Goal: Task Accomplishment & Management: Complete application form

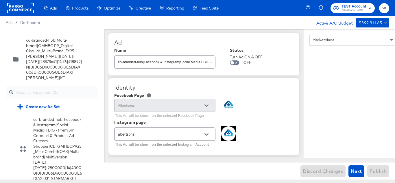
scroll to position [1057, 0]
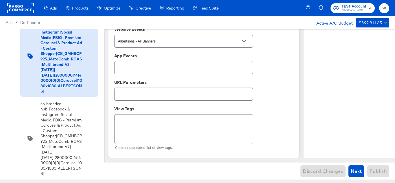
click at [16, 6] on rect at bounding box center [20, 8] width 27 height 10
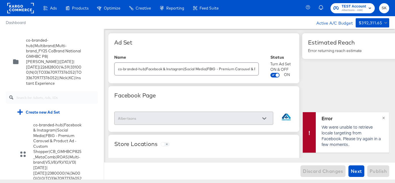
click at [22, 8] on rect at bounding box center [20, 8] width 27 height 10
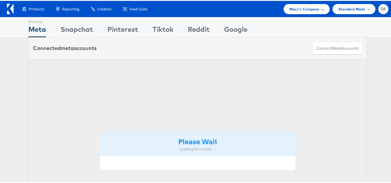
click at [299, 9] on span "Macy's Company" at bounding box center [304, 8] width 30 height 6
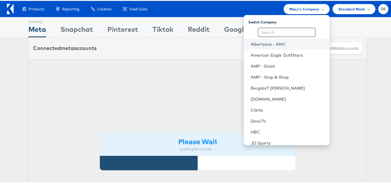
click at [269, 46] on link "Albertsons - AMC" at bounding box center [288, 44] width 74 height 6
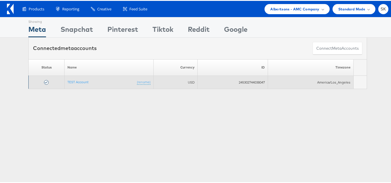
click at [75, 84] on td "TEST Account (rename)" at bounding box center [109, 81] width 89 height 13
click at [75, 80] on link "TEST Account" at bounding box center [77, 81] width 21 height 4
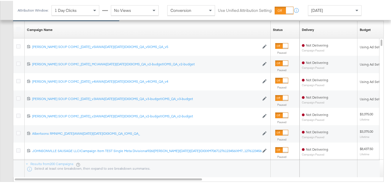
scroll to position [231, 0]
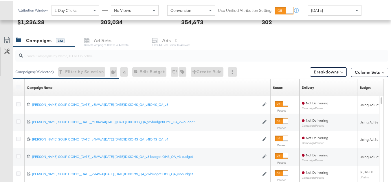
click at [73, 54] on input "search" at bounding box center [189, 52] width 332 height 11
paste input "co-branded-hub|Multi-brand|GMHBC P9_Digital Circular_Multi-Brand_FY25|[PERSON_N…"
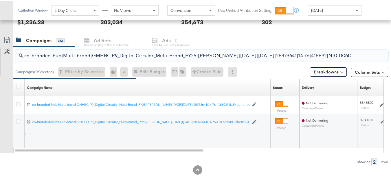
scroll to position [0, 123]
type input "co-branded-hub|Multi-brand|GMHBC P9_Digital Circular_Multi-Brand_FY25|[PERSON_N…"
click at [18, 86] on icon at bounding box center [18, 86] width 4 height 4
click at [0, 0] on input "checkbox" at bounding box center [0, 0] width 0 height 0
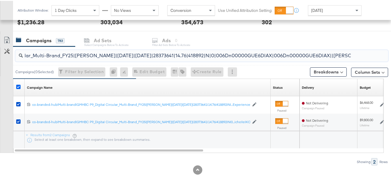
scroll to position [0, 0]
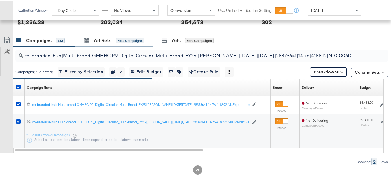
click at [106, 43] on div "Ad Sets for 2 Campaigns" at bounding box center [114, 40] width 78 height 12
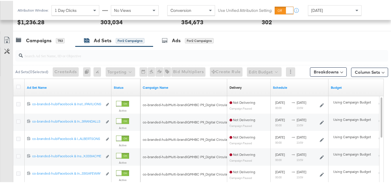
click at [117, 54] on input "search" at bounding box center [189, 52] width 332 height 11
paste input "co-branded-hub|Facebook & Instagram|Social Media|FBIG - Premium Carousel & Prod…"
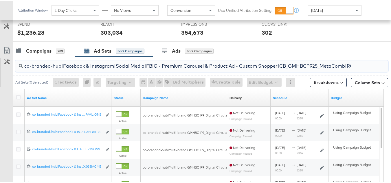
scroll to position [0, 283]
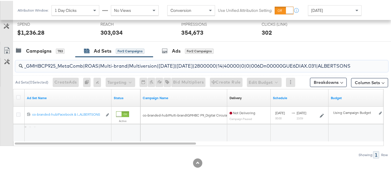
type input "co-branded-hub|Facebook & Instagram|Social Media|FBIG - Premium Carousel & Prod…"
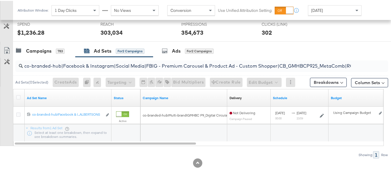
click at [16, 97] on div at bounding box center [19, 97] width 11 height 10
click at [19, 96] on icon at bounding box center [18, 96] width 4 height 4
click at [0, 0] on input "checkbox" at bounding box center [0, 0] width 0 height 0
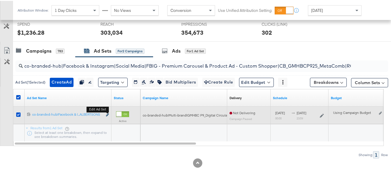
click at [107, 114] on icon "link" at bounding box center [107, 114] width 3 height 3
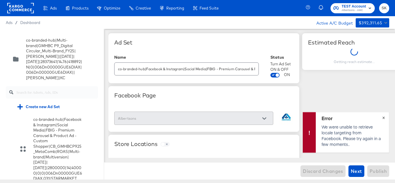
click at [385, 116] on button "×" at bounding box center [383, 117] width 11 height 10
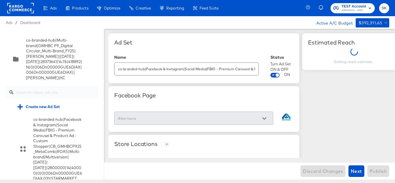
scroll to position [666, 0]
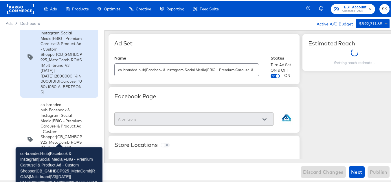
click at [56, 87] on div "co-branded-hub|Facebook & Instagram|Social Media|FBIG - Premium Carousel & Prod…" at bounding box center [62, 56] width 42 height 75
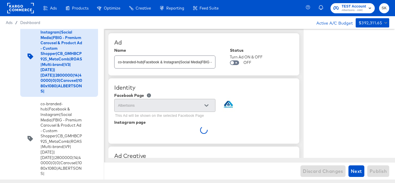
type textarea "x"
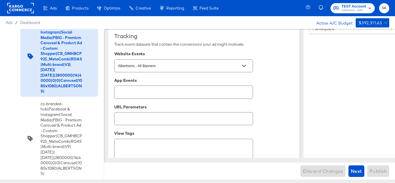
scroll to position [1057, 0]
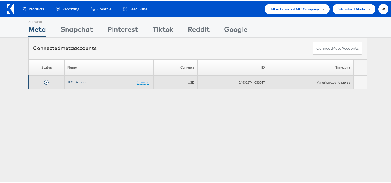
click at [71, 80] on link "TEST Account" at bounding box center [77, 81] width 21 height 4
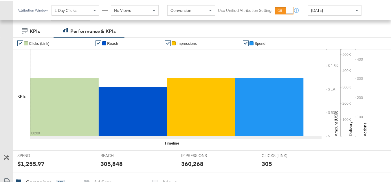
scroll to position [174, 0]
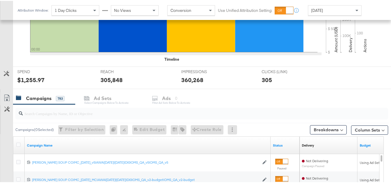
click at [65, 113] on input "search" at bounding box center [189, 110] width 332 height 11
paste input "co-branded-hub|Multi-brand|GMHBC P9_Digital Circular_Multi-Brand_FY25|SAL|10/08…"
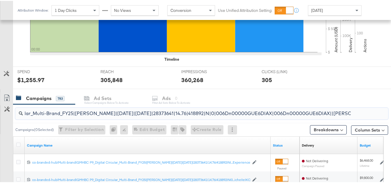
scroll to position [231, 0]
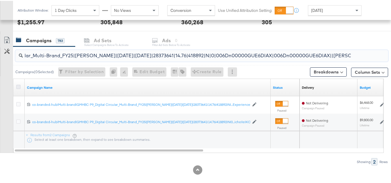
type input "co-branded-hub|Multi-brand|GMHBC P9_Digital Circular_Multi-Brand_FY25|SAL|10/08…"
click at [20, 87] on icon at bounding box center [18, 86] width 4 height 4
click at [0, 0] on input "checkbox" at bounding box center [0, 0] width 0 height 0
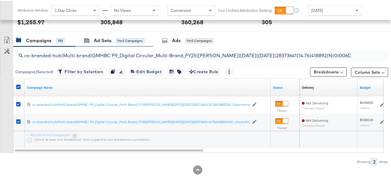
click at [104, 45] on div "Ad Sets for 2 Campaigns" at bounding box center [114, 40] width 78 height 12
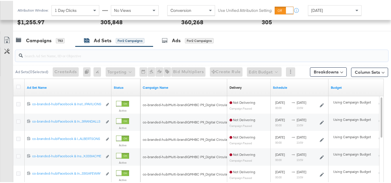
click at [92, 54] on input "search" at bounding box center [189, 52] width 332 height 11
paste input "co-branded-hub|Facebook & Instagram|Social Media|FBIG - Premium Carousel & Prod…"
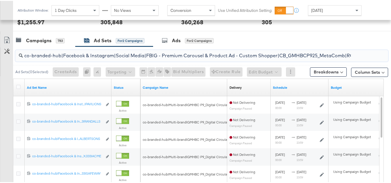
scroll to position [221, 0]
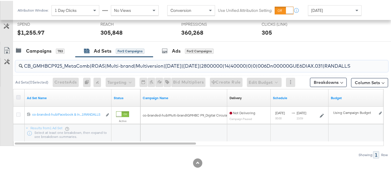
type input "co-branded-hub|Facebook & Instagram|Social Media|FBIG - Premium Carousel & Prod…"
click at [18, 98] on icon at bounding box center [18, 96] width 4 height 4
click at [0, 0] on input "checkbox" at bounding box center [0, 0] width 0 height 0
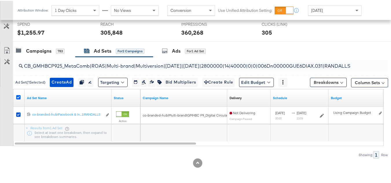
scroll to position [0, 0]
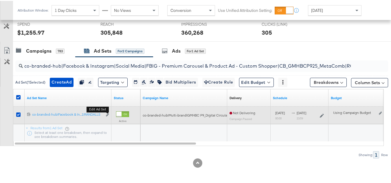
click at [106, 114] on button "Edit ad set" at bounding box center [107, 114] width 3 height 6
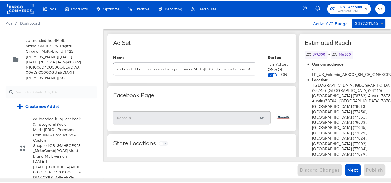
scroll to position [1553, 0]
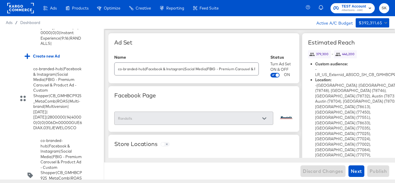
scroll to position [1640, 0]
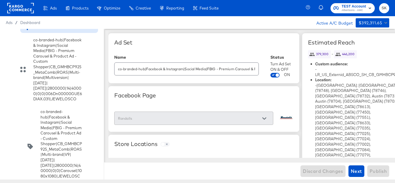
click at [51, 30] on div "Create new Ad" at bounding box center [42, 27] width 35 height 5
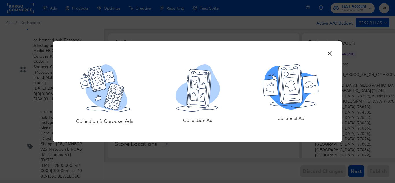
click at [297, 95] on icon at bounding box center [290, 84] width 25 height 39
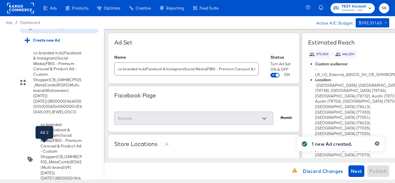
click at [43, 30] on div "Ad 2" at bounding box center [45, 27] width 8 height 5
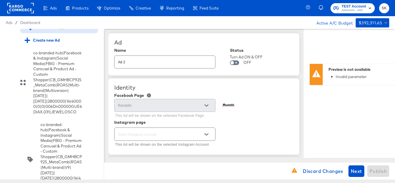
click at [153, 62] on input "Ad 2" at bounding box center [165, 60] width 101 height 12
paste input "co-branded-hub|Facebook & Instagram|Social Media|FBIG - Premium Carousel & Prod…"
type input "co-branded-hub|Facebook & Instagram|Social Media|FBIG - Premium Carousel & Prod…"
click at [191, 40] on div "Ad" at bounding box center [203, 42] width 179 height 7
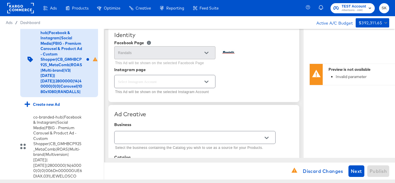
scroll to position [58, 0]
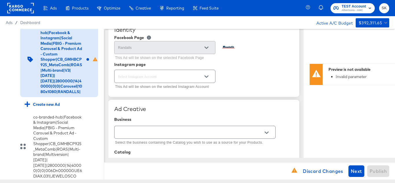
click at [207, 76] on icon "Open" at bounding box center [207, 77] width 4 height 4
click at [206, 73] on button "Open" at bounding box center [206, 76] width 9 height 9
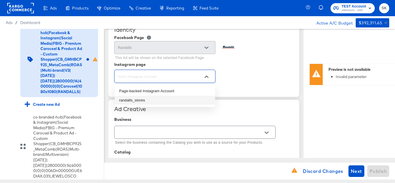
click at [132, 100] on li "randalls_stores" at bounding box center [165, 100] width 101 height 9
type textarea "x"
type input "randalls_stores"
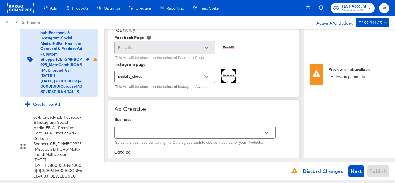
click at [272, 90] on div "randalls_stores This Ad will be shown on the selected Instagram Account" at bounding box center [203, 80] width 179 height 22
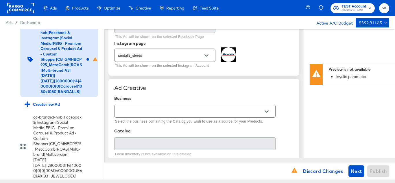
scroll to position [116, 0]
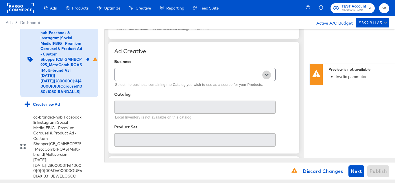
click at [264, 74] on button "Open" at bounding box center [266, 75] width 9 height 9
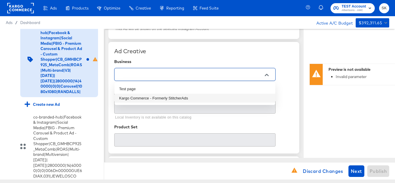
click at [190, 96] on li "Kargo Commerce - Formerly StitcherAds" at bounding box center [195, 98] width 161 height 9
type input "Kargo Commerce - Formerly StitcherAds"
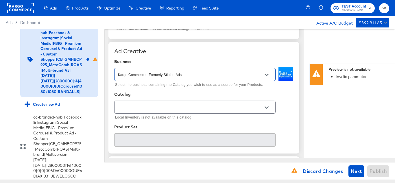
drag, startPoint x: 269, startPoint y: 102, endPoint x: 266, endPoint y: 104, distance: 4.3
click at [269, 102] on div at bounding box center [194, 107] width 161 height 13
click at [266, 104] on button "Open" at bounding box center [266, 107] width 9 height 9
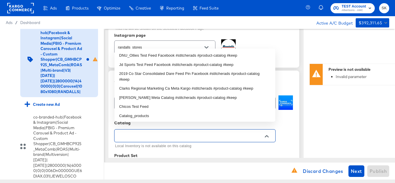
scroll to position [87, 0]
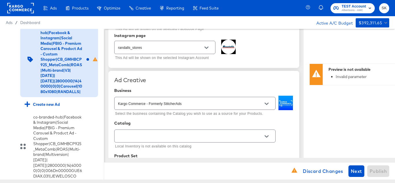
click at [292, 135] on div "Local Inventory is not available on this catalog" at bounding box center [203, 139] width 179 height 22
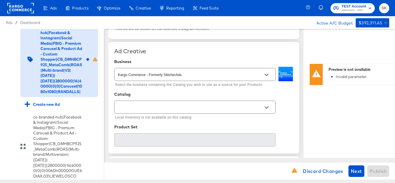
scroll to position [145, 0]
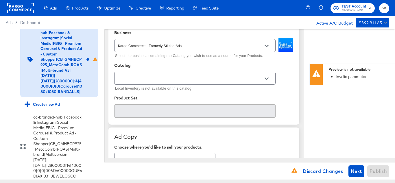
click at [157, 72] on div at bounding box center [194, 78] width 161 height 13
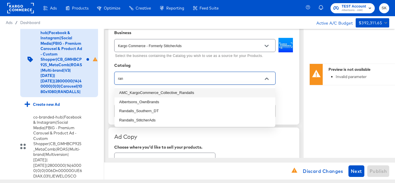
click at [186, 91] on li "AMC_KargoCommerce_Collective_Randalls" at bounding box center [195, 92] width 161 height 9
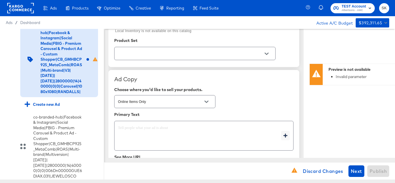
scroll to position [203, 0]
click at [267, 54] on icon "Open" at bounding box center [267, 54] width 4 height 4
type input "AMC_KargoCommerce_Collective_Randalls"
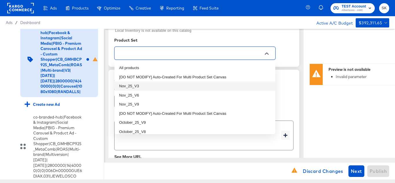
click at [139, 84] on li "Nov_25_V3" at bounding box center [195, 86] width 161 height 9
type textarea "x"
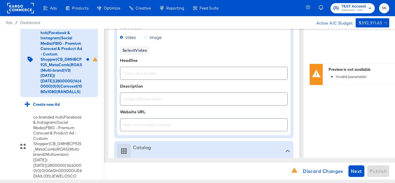
type textarea "x"
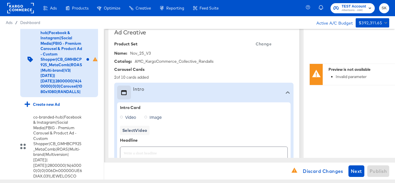
scroll to position [145, 0]
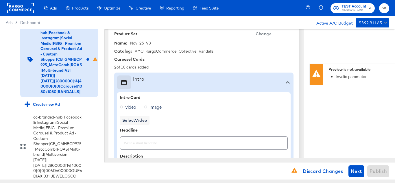
click at [121, 107] on icon at bounding box center [121, 107] width 3 height 3
click at [0, 0] on input "Video" at bounding box center [0, 0] width 0 height 0
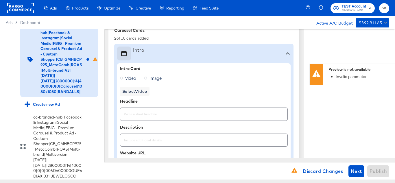
scroll to position [203, 0]
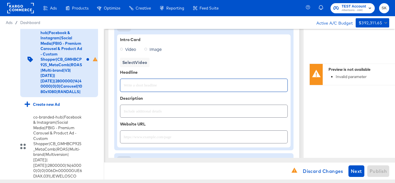
click at [201, 89] on input "text" at bounding box center [203, 83] width 167 height 12
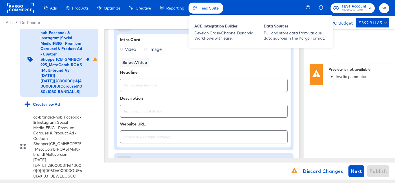
type textarea "x"
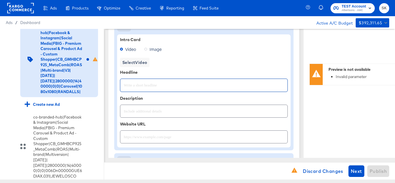
type textarea "x"
click at [137, 91] on div at bounding box center [204, 85] width 168 height 13
paste input "Explore latest arrivals"
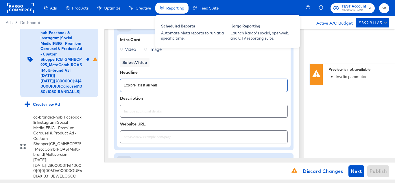
type input "Explore latest arrivals"
type textarea "x"
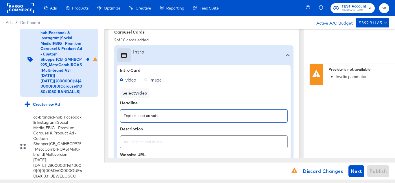
scroll to position [116, 0]
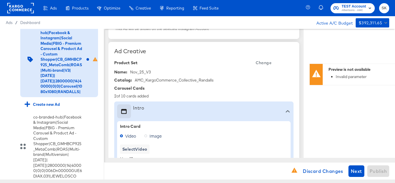
type textarea "x"
click at [127, 135] on span "Video" at bounding box center [130, 136] width 11 height 6
click at [0, 0] on input "Video" at bounding box center [0, 0] width 0 height 0
click at [154, 135] on span "Image" at bounding box center [156, 136] width 12 height 6
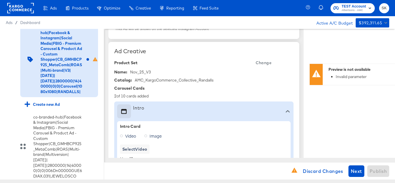
click at [0, 0] on input "Image" at bounding box center [0, 0] width 0 height 0
type textarea "x"
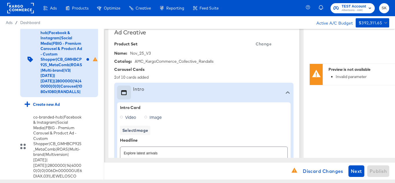
scroll to position [145, 0]
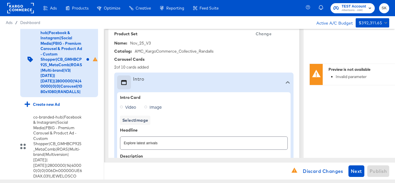
click at [124, 107] on label "Video" at bounding box center [129, 107] width 19 height 9
click at [0, 0] on input "Video" at bounding box center [0, 0] width 0 height 0
type textarea "x"
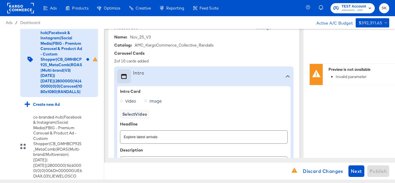
scroll to position [174, 0]
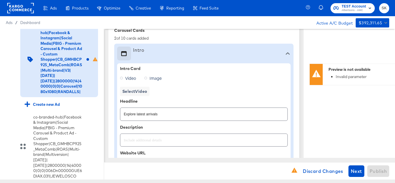
click at [124, 79] on label "Video" at bounding box center [129, 78] width 19 height 9
click at [0, 0] on input "Video" at bounding box center [0, 0] width 0 height 0
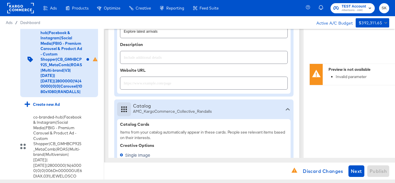
scroll to position [260, 0]
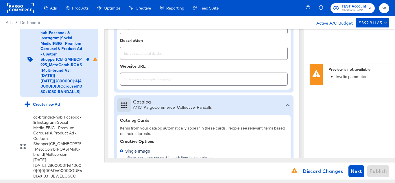
click at [155, 80] on input "text" at bounding box center [203, 77] width 167 height 12
paste input "https://www.randalls.com/shop/aisles/personal-care-health.html"
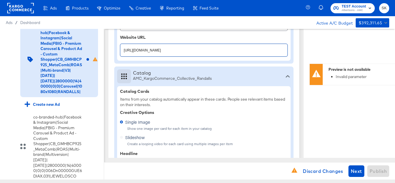
scroll to position [318, 0]
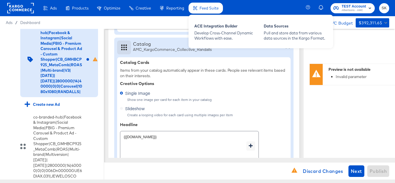
type input "https://www.randalls.com/shop/aisles/personal-care-health.html"
type textarea "x"
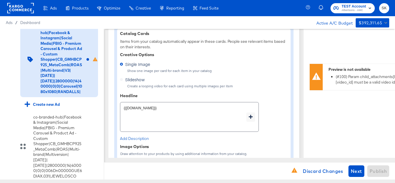
scroll to position [376, 0]
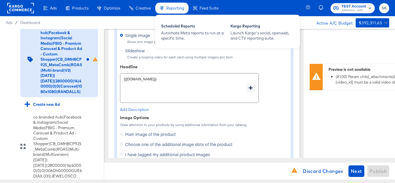
type textarea "x"
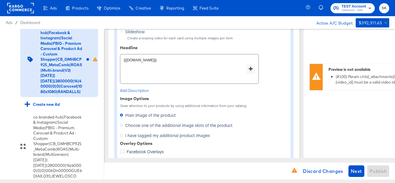
scroll to position [405, 0]
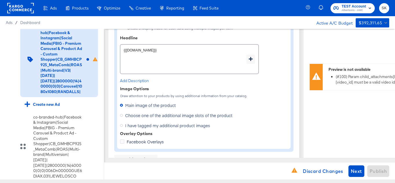
type textarea "x"
click at [123, 114] on label "Choose one of the additional image slots of the product" at bounding box center [177, 115] width 115 height 9
click at [0, 0] on input "Choose one of the additional image slots of the product" at bounding box center [0, 0] width 0 height 0
type textarea "x"
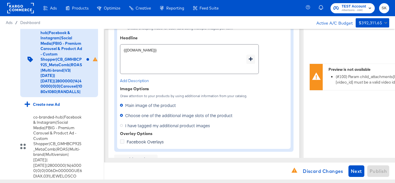
type textarea "x"
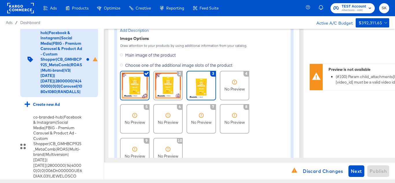
scroll to position [463, 0]
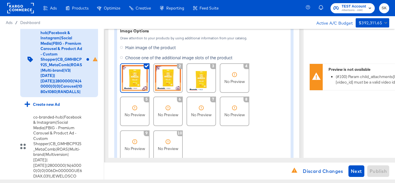
click at [139, 78] on img at bounding box center [135, 78] width 26 height 26
type textarea "x"
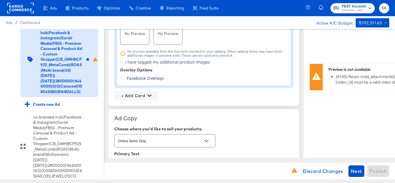
scroll to position [579, 0]
click at [145, 96] on span "+ Add Card" at bounding box center [136, 95] width 39 height 7
click at [132, 124] on div "Profile Card" at bounding box center [136, 123] width 38 height 12
type textarea "x"
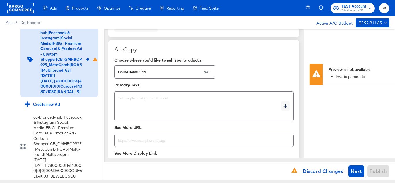
scroll to position [781, 0]
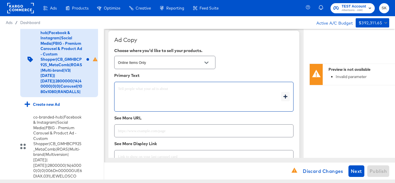
click at [146, 89] on textarea at bounding box center [199, 97] width 163 height 21
type textarea "x"
paste textarea "Shop your favorite brands for you and your home!"
type textarea "Shop your favorite brands for you and your home!"
type textarea "x"
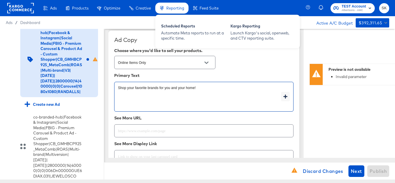
type textarea "Shop your favorite brands for you and your home!"
type textarea "x"
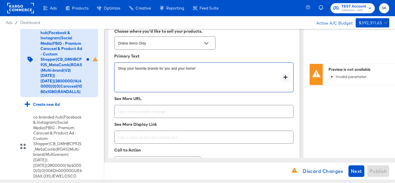
scroll to position [810, 0]
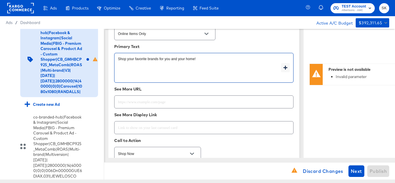
type textarea "x"
click at [141, 103] on input "text" at bounding box center [204, 99] width 179 height 12
paste input "https://www.randalls.com/shop/aisles/personal-care-health.html"
type input "https://www.randalls.com/shop/aisles/personal-care-health.html"
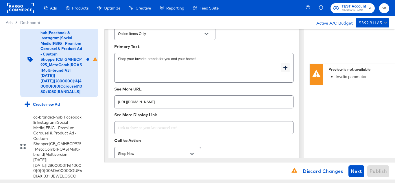
type textarea "x"
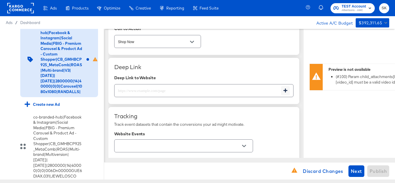
scroll to position [926, 0]
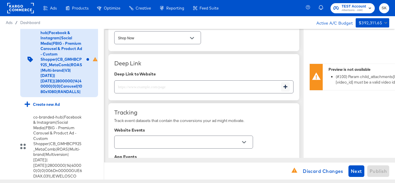
type textarea "x"
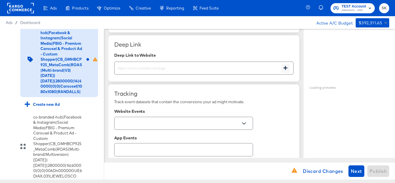
scroll to position [955, 0]
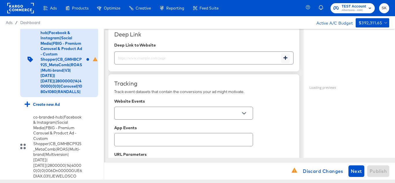
type textarea "x"
click at [164, 55] on input "text" at bounding box center [198, 55] width 167 height 12
paste input "https://www.randalls.com/shop/aisles/personal-care-health.html"
type input "https://www.randalls.com/shop/aisles/personal-care-health.html"
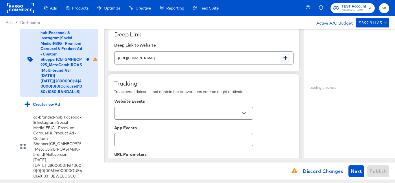
type textarea "x"
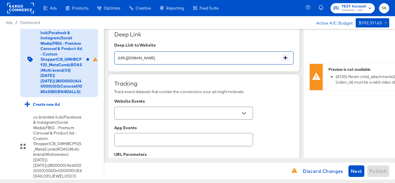
click at [244, 113] on icon "Open" at bounding box center [244, 113] width 4 height 4
type textarea "x"
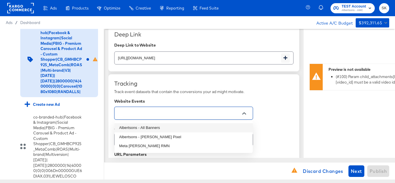
click at [159, 129] on li "Albertsons - All Banners" at bounding box center [184, 127] width 138 height 9
type textarea "x"
type input "Albertsons - All Banners"
type textarea "x"
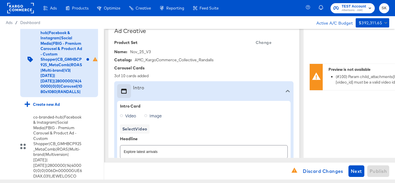
scroll to position [145, 0]
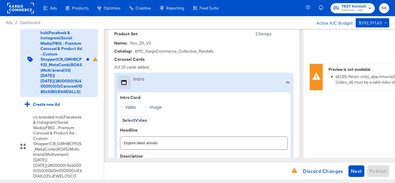
click at [122, 106] on icon at bounding box center [121, 107] width 3 height 3
click at [0, 0] on input "Video" at bounding box center [0, 0] width 0 height 0
click at [122, 107] on icon at bounding box center [121, 107] width 3 height 3
click at [0, 0] on input "Video" at bounding box center [0, 0] width 0 height 0
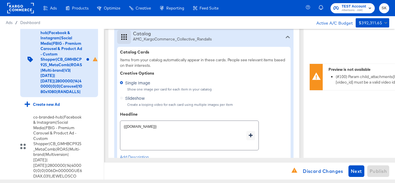
scroll to position [376, 0]
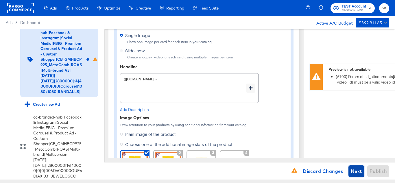
click at [358, 170] on span "Next" at bounding box center [356, 171] width 11 height 8
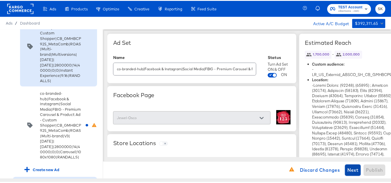
scroll to position [1553, 0]
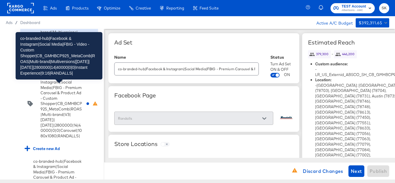
scroll to position [1611, 0]
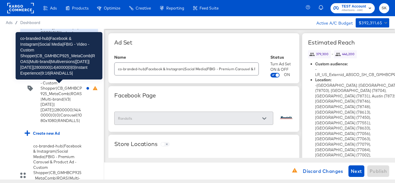
click at [60, 46] on div "co-branded-hub|Facebook & Instagram|Social Media|FBIG - Video - Custom Shopper|…" at bounding box center [62, 8] width 42 height 75
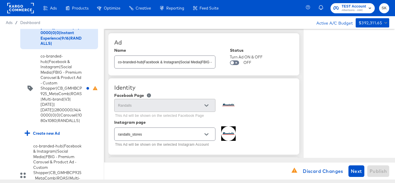
type textarea "x"
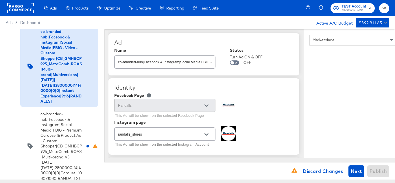
scroll to position [1721, 0]
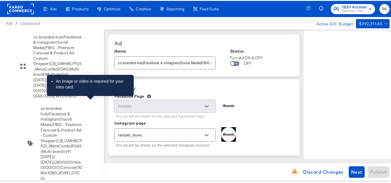
type textarea "x"
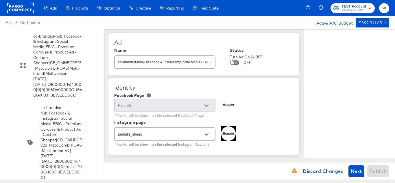
type textarea "x"
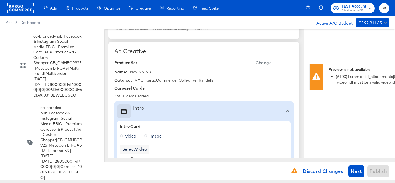
scroll to position [145, 0]
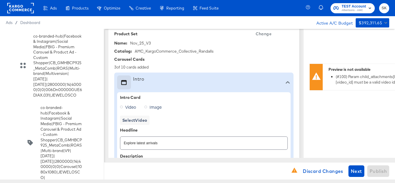
click at [148, 109] on label "Image" at bounding box center [154, 107] width 20 height 9
click at [0, 0] on input "Image" at bounding box center [0, 0] width 0 height 0
type textarea "x"
click at [146, 108] on icon at bounding box center [145, 107] width 3 height 3
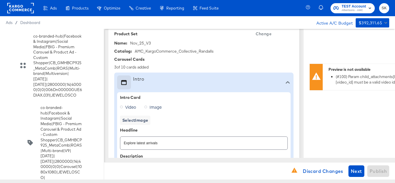
click at [0, 0] on input "Image" at bounding box center [0, 0] width 0 height 0
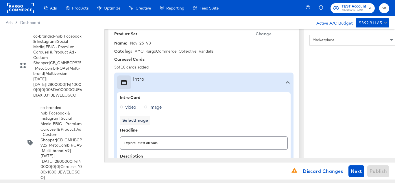
click at [123, 108] on label "Video" at bounding box center [129, 107] width 19 height 9
click at [0, 0] on input "Video" at bounding box center [0, 0] width 0 height 0
type textarea "x"
click at [120, 107] on div "Intro Card Video Image Select Video Headline Explore latest arrivals Descriptio…" at bounding box center [204, 148] width 174 height 113
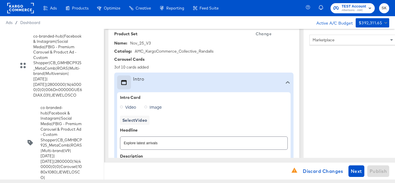
click at [122, 107] on icon at bounding box center [121, 107] width 3 height 3
click at [0, 0] on input "Video" at bounding box center [0, 0] width 0 height 0
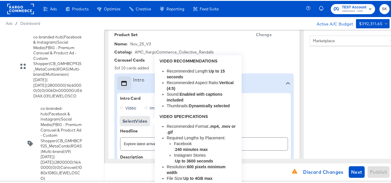
click at [135, 121] on span "Select Video" at bounding box center [134, 120] width 25 height 7
type textarea "x"
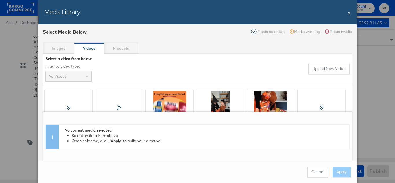
click at [91, 48] on strong "Videos" at bounding box center [89, 48] width 12 height 5
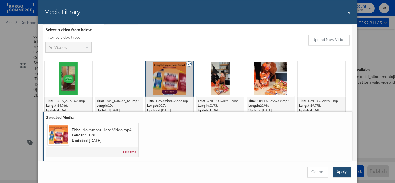
click at [339, 173] on button "Apply" at bounding box center [342, 172] width 18 height 10
type textarea "x"
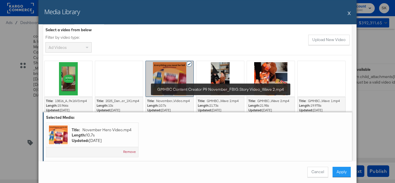
type textarea "x"
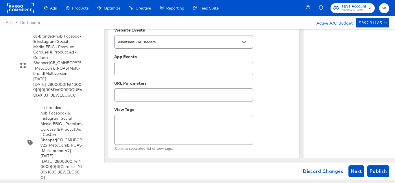
scroll to position [1057, 0]
click at [379, 169] on span "Publish" at bounding box center [378, 171] width 17 height 8
type textarea "x"
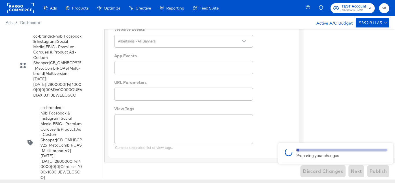
type textarea "x"
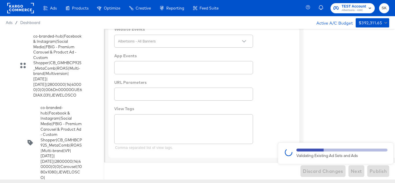
type textarea "x"
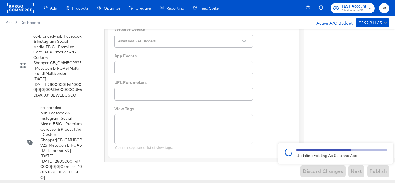
type textarea "x"
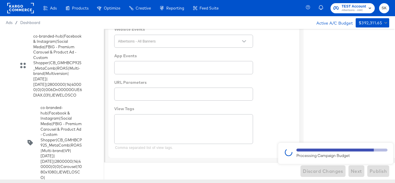
type textarea "x"
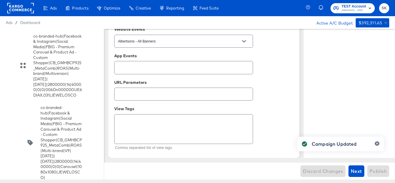
type textarea "x"
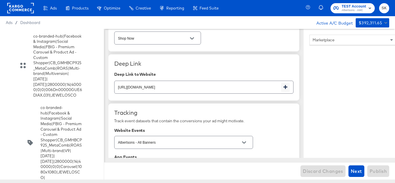
scroll to position [942, 0]
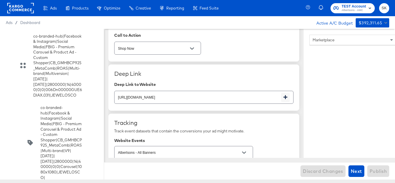
click at [0, 0] on input "checkbox" at bounding box center [0, 0] width 0 height 0
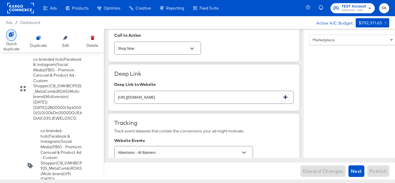
click at [14, 41] on div "Quick duplicate" at bounding box center [11, 46] width 16 height 11
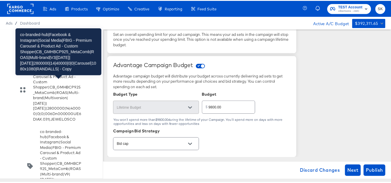
scroll to position [1808, 0]
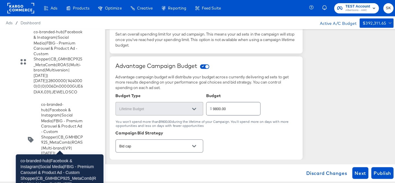
scroll to position [0, 0]
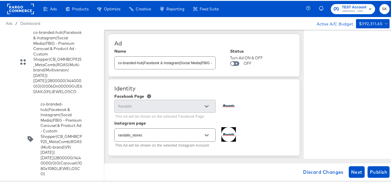
type textarea "x"
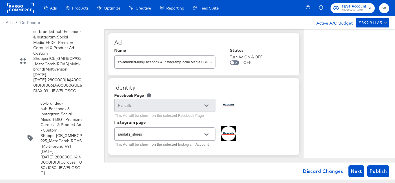
type textarea "x"
click at [0, 0] on input "checkbox" at bounding box center [0, 0] width 0 height 0
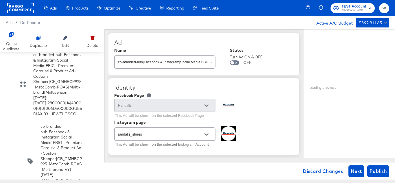
click at [161, 62] on input "co-branded-hub|Facebook & Instagram|Social Media|FBIG - Premium Carousel & Prod…" at bounding box center [165, 60] width 101 height 12
click at [153, 63] on input "co-branded-hub|Facebook & Instagram|Social Media|FBIG - Premium Carousel & Prod…" at bounding box center [165, 60] width 101 height 12
paste input "6|10/08/2025|11/04/2025|2800000|14|40000|0|0|Carousel|1080x1080|RANDALLS|"
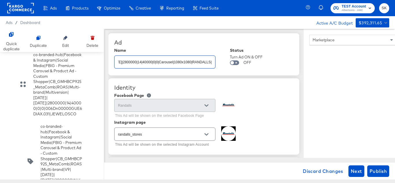
scroll to position [0, 291]
type input "co-branded-hub|Facebook & Instagram|Social Media|FBIG - Premium Carousel & Prod…"
type textarea "x"
click at [180, 35] on div "Ad Name co-branded-hub|Facebook & Instagram|Social Media|FBIG - Premium Carouse…" at bounding box center [204, 54] width 191 height 42
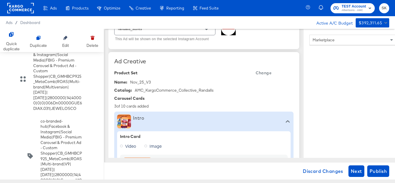
scroll to position [116, 0]
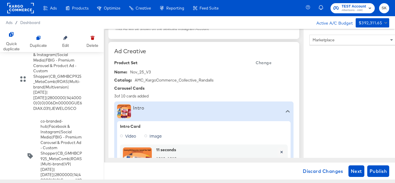
click at [265, 64] on span "Change" at bounding box center [264, 62] width 16 height 7
type textarea "x"
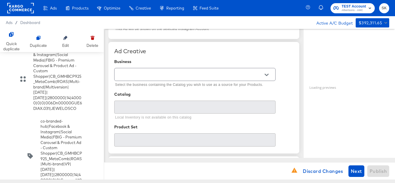
click at [268, 73] on icon "Open" at bounding box center [267, 75] width 4 height 4
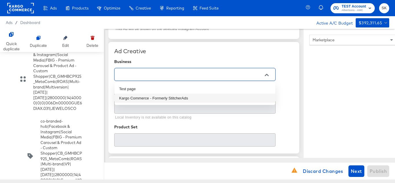
click at [155, 103] on ul "Test page Kargo Commerce - Formerly StitcherAds" at bounding box center [195, 93] width 161 height 23
click at [155, 99] on li "Kargo Commerce - Formerly StitcherAds" at bounding box center [195, 98] width 161 height 9
type input "Kargo Commerce - Formerly StitcherAds"
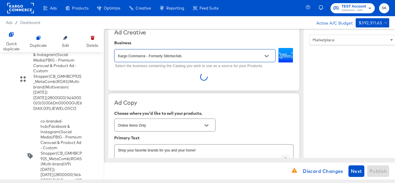
scroll to position [145, 0]
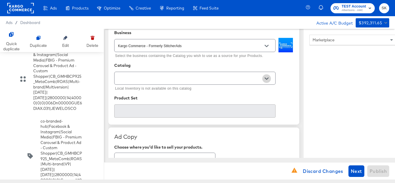
click at [268, 78] on icon "Open" at bounding box center [267, 79] width 4 height 2
click at [199, 81] on input "text" at bounding box center [190, 78] width 147 height 7
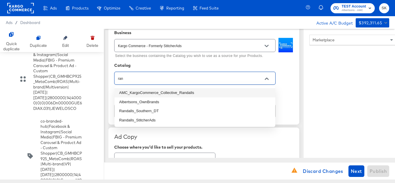
click at [187, 95] on li "AMC_KargoCommerce_Collective_Randalls" at bounding box center [195, 92] width 161 height 9
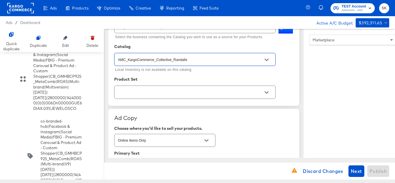
scroll to position [174, 0]
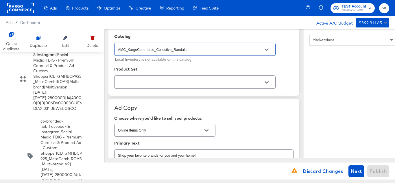
click at [266, 84] on icon "Open" at bounding box center [267, 82] width 4 height 4
type input "AMC_KargoCommerce_Collective_Randalls"
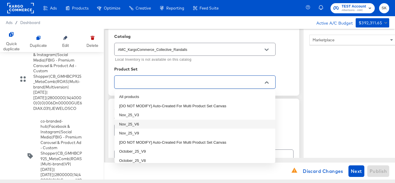
click at [133, 125] on li "Nov_25_V6" at bounding box center [195, 124] width 161 height 9
type textarea "x"
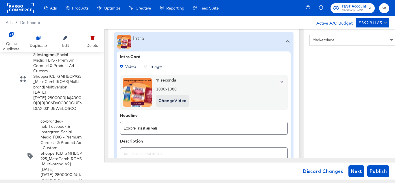
type textarea "x"
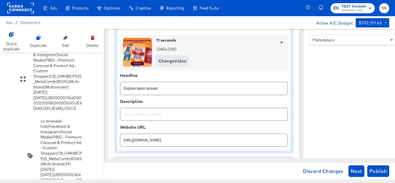
scroll to position [231, 0]
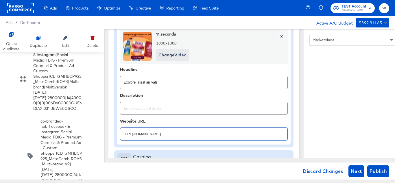
click at [192, 129] on input "https://www.randalls.com/shop/aisles/personal-care-health.html" at bounding box center [203, 132] width 167 height 12
paste input "lp/baby-products-supplies"
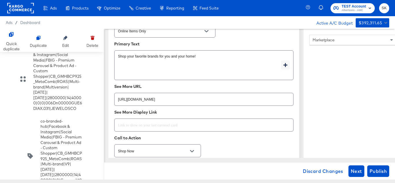
scroll to position [839, 0]
type input "https://www.randalls.com/lp/baby-products-supplies.html"
type textarea "x"
click at [216, 101] on input "https://www.randalls.com/shop/aisles/personal-care-health.html" at bounding box center [204, 97] width 179 height 12
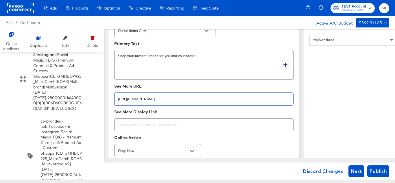
paste input "lp/baby-products-supplies"
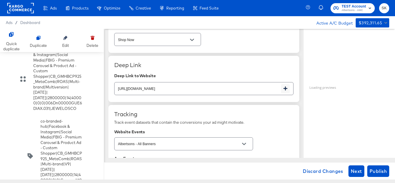
scroll to position [955, 0]
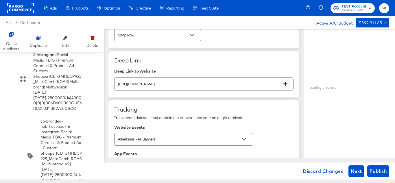
type input "https://www.randalls.com/lp/baby-products-supplies.html"
type textarea "x"
click at [219, 82] on input "https://www.randalls.com/shop/aisles/personal-care-health.html" at bounding box center [198, 82] width 167 height 12
paste input "lp/baby-products-supplies"
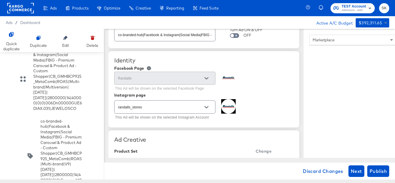
scroll to position [0, 0]
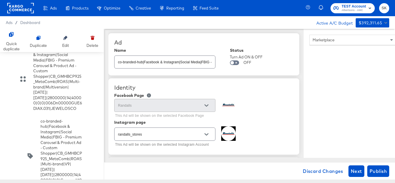
type input "https://www.randalls.com/lp/baby-products-supplies.html"
type textarea "x"
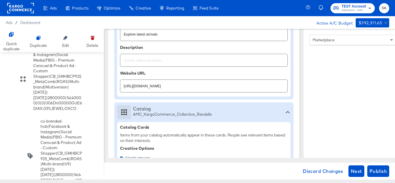
scroll to position [289, 0]
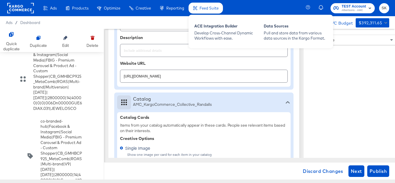
type textarea "x"
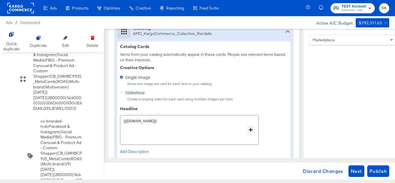
scroll to position [376, 0]
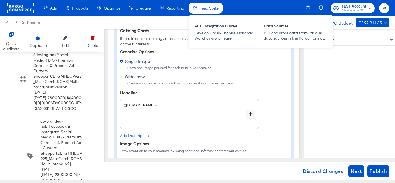
type textarea "x"
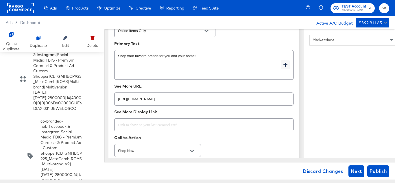
scroll to position [868, 0]
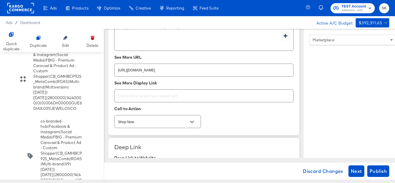
type textarea "x"
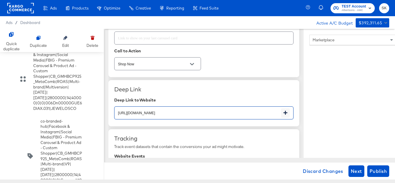
scroll to position [955, 0]
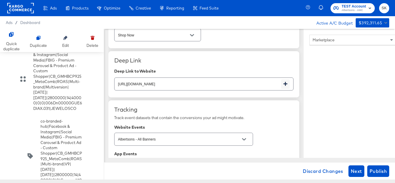
type textarea "x"
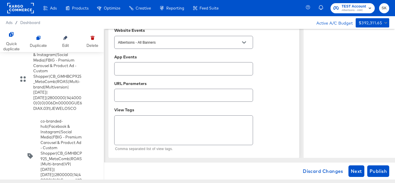
scroll to position [1057, 0]
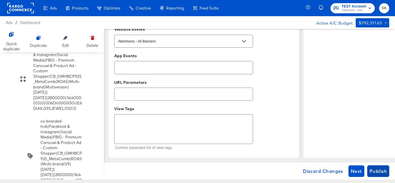
type textarea "x"
click at [377, 169] on span "Publish" at bounding box center [378, 171] width 17 height 8
type textarea "x"
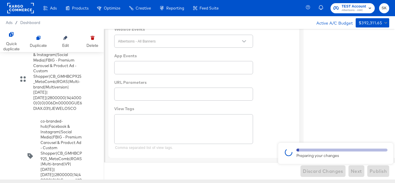
type textarea "x"
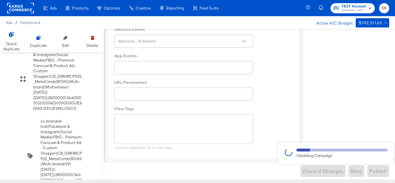
type textarea "x"
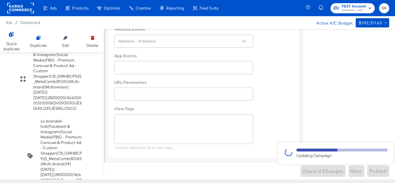
type textarea "x"
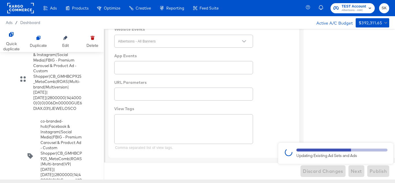
type textarea "x"
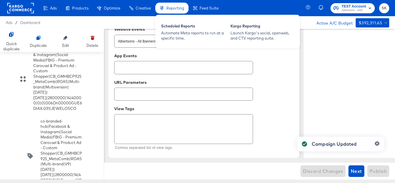
type textarea "x"
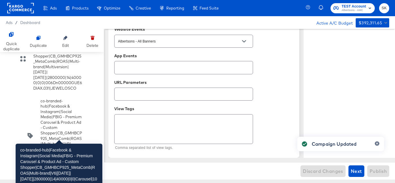
scroll to position [1837, 0]
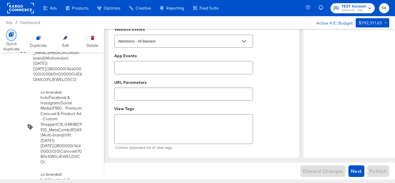
click at [13, 34] on icon at bounding box center [11, 34] width 5 height 5
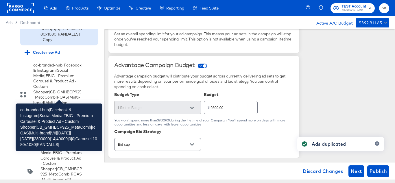
scroll to position [1866, 0]
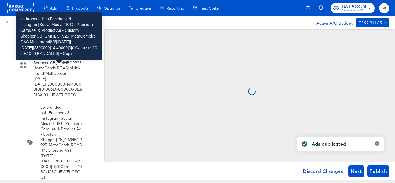
scroll to position [1894, 0]
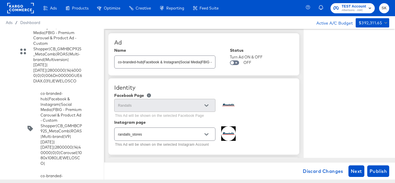
type textarea "x"
click at [164, 64] on input "co-branded-hub|Facebook & Instagram|Social Media|FBIG - Premium Carousel & Prod…" at bounding box center [165, 60] width 101 height 12
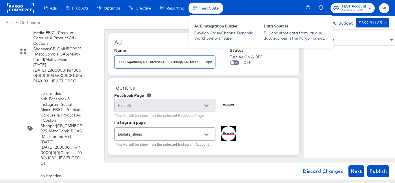
scroll to position [0, 0]
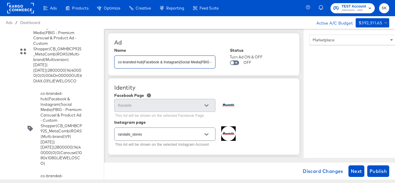
click at [167, 61] on input "co-branded-hub|Facebook & Instagram|Social Media|FBIG - Premium Carousel & Prod…" at bounding box center [165, 60] width 101 height 12
click at [167, 61] on input "text" at bounding box center [165, 60] width 101 height 12
paste input "co-branded-hub|Facebook & Instagram|Social Media|FBIG - Premium Carousel & Prod…"
type input "co-branded-hub|Facebook & Instagram|Social Media|FBIG - Premium Carousel & Prod…"
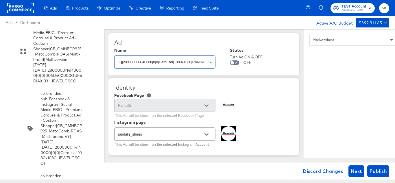
type textarea "x"
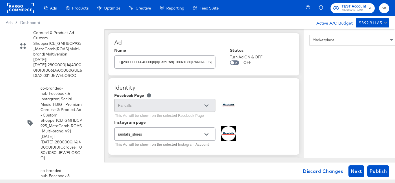
click at [190, 43] on div "Ad" at bounding box center [203, 42] width 179 height 7
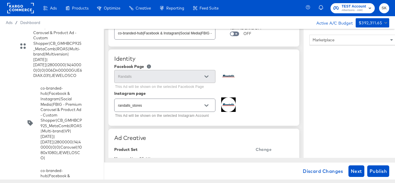
scroll to position [0, 0]
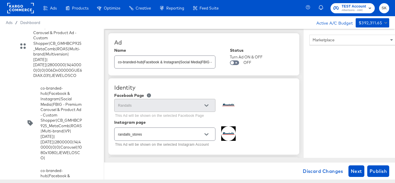
click at [207, 38] on div "Ad Name co-branded-hub|Facebook & Instagram|Social Media|FBIG - Premium Carouse…" at bounding box center [204, 54] width 191 height 42
click at [183, 45] on div "Ad" at bounding box center [203, 42] width 179 height 7
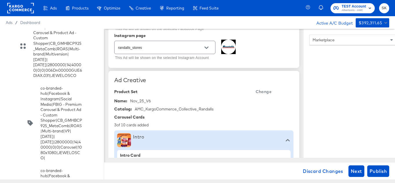
scroll to position [116, 0]
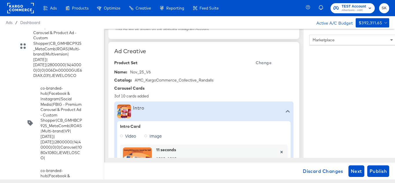
click at [141, 72] on div "Nov_25_V6" at bounding box center [140, 71] width 21 height 5
click at [265, 61] on span "Change" at bounding box center [264, 62] width 16 height 7
type textarea "x"
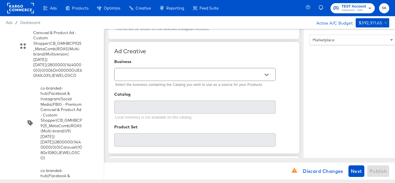
click at [265, 74] on icon "Open" at bounding box center [267, 75] width 4 height 2
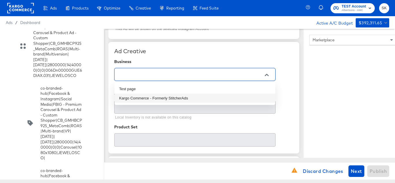
click at [169, 97] on li "Kargo Commerce - Formerly StitcherAds" at bounding box center [195, 98] width 161 height 9
type input "Kargo Commerce - Formerly StitcherAds"
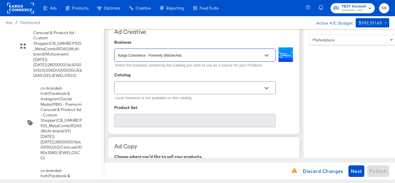
scroll to position [145, 0]
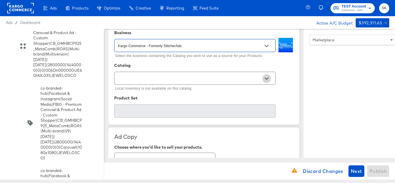
click at [267, 78] on icon "Open" at bounding box center [267, 79] width 4 height 2
click at [223, 78] on input "text" at bounding box center [190, 78] width 147 height 7
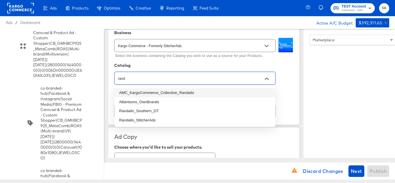
click at [173, 93] on li "AMC_KargoCommerce_Collective_Randalls" at bounding box center [195, 92] width 161 height 9
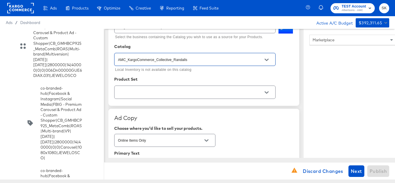
scroll to position [174, 0]
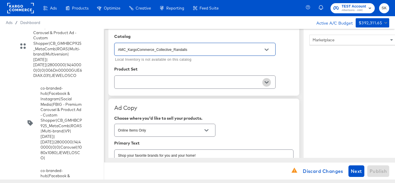
click at [266, 81] on icon "Open" at bounding box center [267, 82] width 4 height 4
type input "AMC_KargoCommerce_Collective_Randalls"
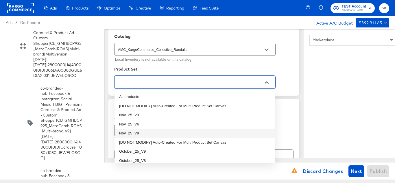
click at [138, 133] on li "Nov_25_V9" at bounding box center [195, 133] width 161 height 9
type textarea "x"
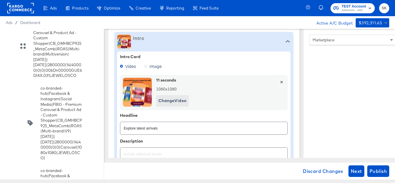
type textarea "x"
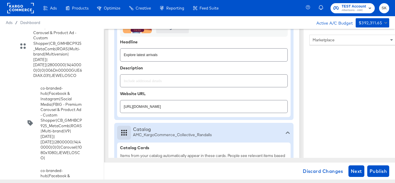
scroll to position [260, 0]
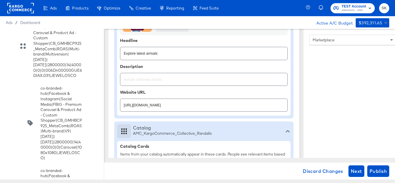
click at [226, 106] on input "https://www.randalls.com/lp/baby-products-supplies.html" at bounding box center [203, 103] width 167 height 12
paste input "shop/aisles/personal-care-health"
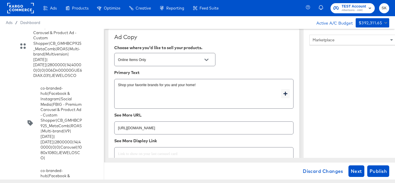
scroll to position [839, 0]
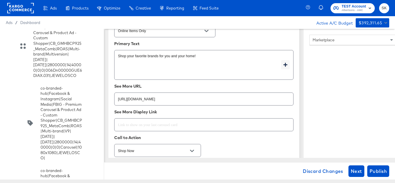
type input "https://www.randalls.com/shop/aisles/personal-care-health.html"
type textarea "x"
click at [218, 98] on input "https://www.randalls.com/lp/baby-products-supplies.html" at bounding box center [204, 97] width 179 height 12
paste input "shop/aisles/personal-care-health"
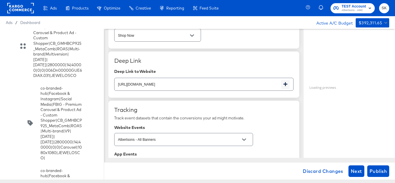
scroll to position [955, 0]
type input "https://www.randalls.com/shop/aisles/personal-care-health.html"
type textarea "x"
click at [223, 82] on input "https://www.randalls.com/lp/baby-products-supplies.html" at bounding box center [198, 82] width 167 height 12
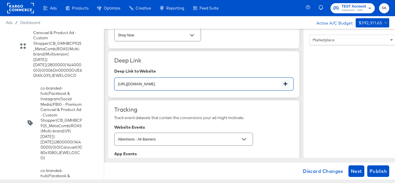
paste input "shop/aisles/personal-care-health"
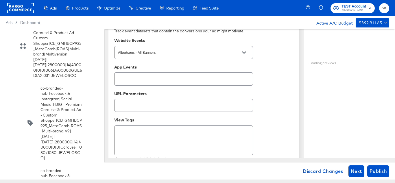
scroll to position [1053, 0]
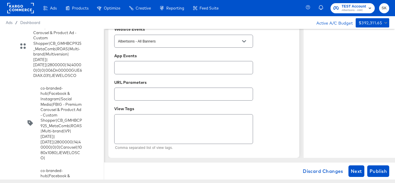
type input "https://www.randalls.com/shop/aisles/personal-care-health.html"
type textarea "x"
click at [382, 170] on span "Publish" at bounding box center [378, 171] width 17 height 8
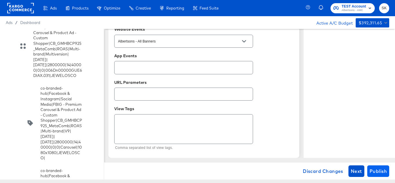
type textarea "x"
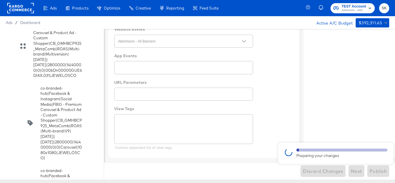
scroll to position [1053, 0]
type textarea "x"
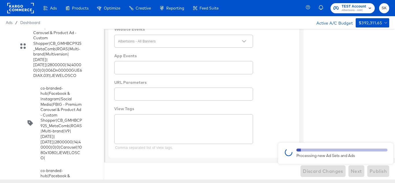
type textarea "x"
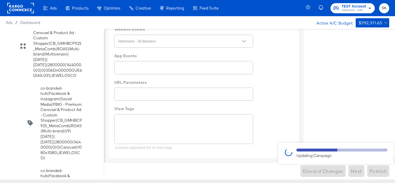
type textarea "x"
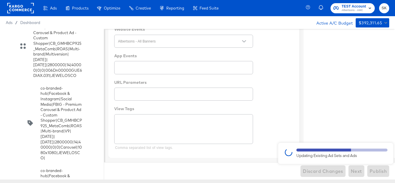
type textarea "x"
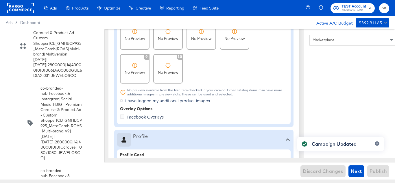
type textarea "x"
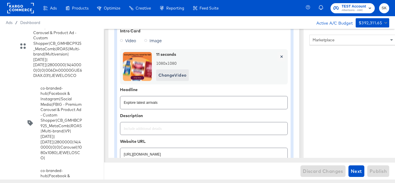
scroll to position [160, 0]
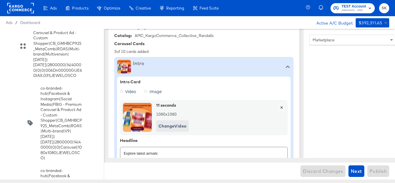
click at [21, 8] on rect at bounding box center [20, 8] width 27 height 10
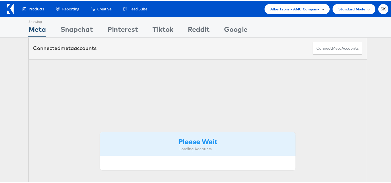
click at [304, 11] on div "Albertsons - AMC Company" at bounding box center [296, 8] width 65 height 10
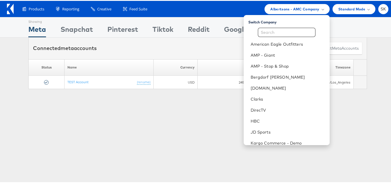
click at [192, 134] on div "Showing Meta Showing [GEOGRAPHIC_DATA] Showing Pinterest Showing Tiktok Showing…" at bounding box center [197, 160] width 395 height 289
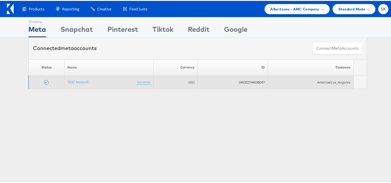
click at [251, 80] on td "245302744038047" at bounding box center [233, 81] width 70 height 13
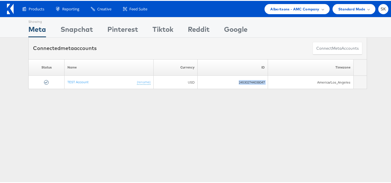
copy tr "245302744038047"
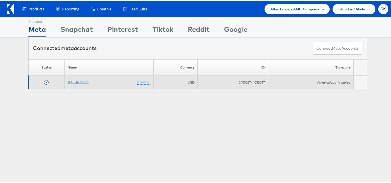
click at [76, 80] on link "TEST Account" at bounding box center [77, 81] width 21 height 4
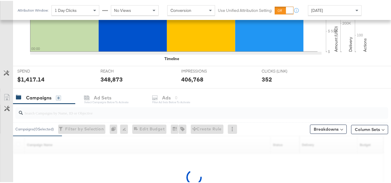
scroll to position [203, 0]
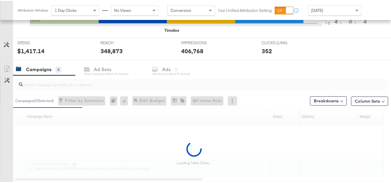
click at [55, 82] on input "search" at bounding box center [189, 81] width 332 height 11
paste input "co-branded-hub|Multi-brand|GMHBC P9_Digital Circular_Multi-Brand_FY25|SAL|10/08…"
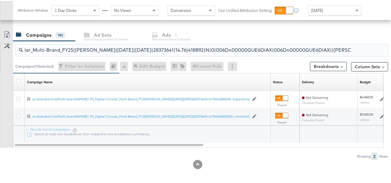
scroll to position [238, 0]
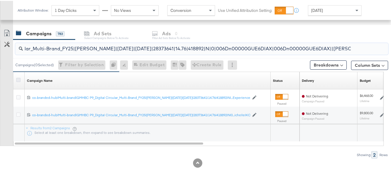
type input "co-branded-hub|Multi-brand|GMHBC P9_Digital Circular_Multi-Brand_FY25|SAL|10/08…"
click at [19, 80] on icon at bounding box center [18, 79] width 4 height 4
click at [0, 0] on input "checkbox" at bounding box center [0, 0] width 0 height 0
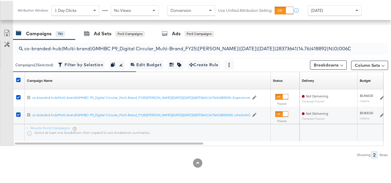
click at [110, 39] on div "co-branded-hub|Multi-brand|GMHBC P9_Digital Circular_Multi-Brand_FY25|SAL|10/08…" at bounding box center [200, 48] width 375 height 19
click at [110, 34] on div "Ad Sets" at bounding box center [103, 33] width 18 height 7
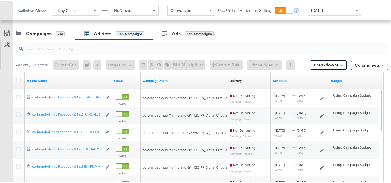
click at [102, 45] on input "search" at bounding box center [189, 45] width 332 height 11
paste input "co-branded-hub|Facebook & Instagram|Social Media|FBIG - Premium Carousel & Prod…"
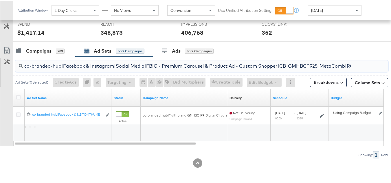
scroll to position [221, 0]
type input "co-branded-hub|Facebook & Instagram|Social Media|FBIG - Premium Carousel & Prod…"
click at [16, 95] on icon at bounding box center [18, 96] width 4 height 4
click at [0, 0] on input "checkbox" at bounding box center [0, 0] width 0 height 0
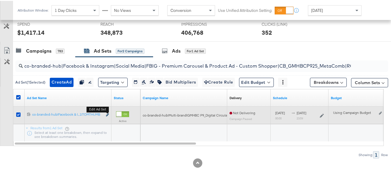
click at [107, 114] on icon "link" at bounding box center [107, 114] width 3 height 3
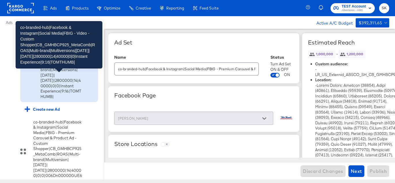
scroll to position [1021, 0]
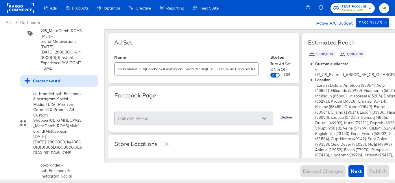
click at [41, 84] on div "Create new Ad" at bounding box center [42, 80] width 35 height 5
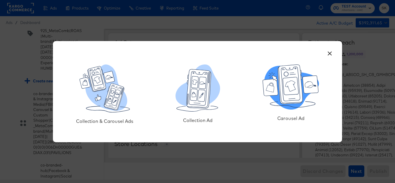
click at [289, 104] on icon at bounding box center [291, 88] width 55 height 44
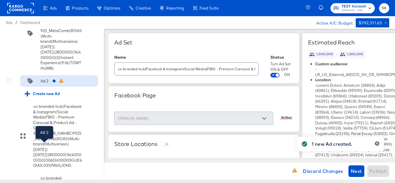
click at [43, 84] on div "Ad 2" at bounding box center [45, 80] width 8 height 5
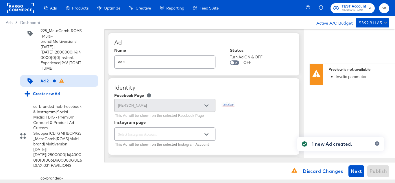
click at [161, 61] on input "Ad 2" at bounding box center [165, 60] width 101 height 12
paste input "co-branded-hub|Facebook & Instagram|Social Media|FBIG - Premium Carousel & Prod…"
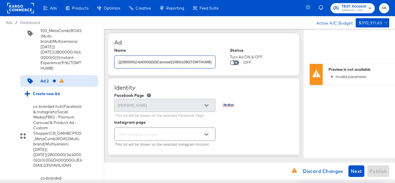
type input "co-branded-hub|Facebook & Instagram|Social Media|FBIG - Premium Carousel & Prod…"
click at [179, 41] on div "Ad" at bounding box center [203, 42] width 179 height 7
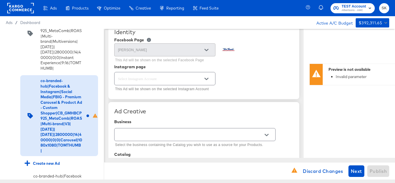
scroll to position [58, 0]
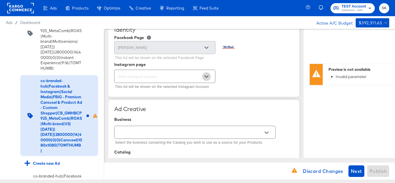
click at [210, 77] on button "Open" at bounding box center [206, 76] width 9 height 9
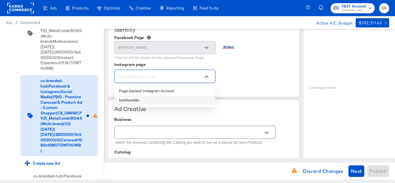
click at [138, 100] on li "tomthumbtx" at bounding box center [165, 100] width 101 height 9
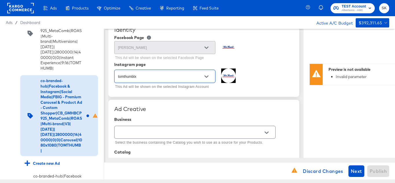
type textarea "x"
type input "tomthumbtx"
click at [262, 81] on div "tomthumbtx This Ad will be shown on the selected Instagram Account" at bounding box center [203, 80] width 179 height 22
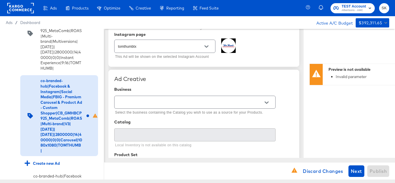
scroll to position [116, 0]
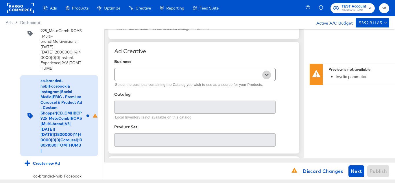
click at [267, 75] on icon "Open" at bounding box center [267, 75] width 4 height 2
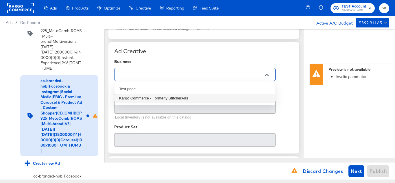
click at [142, 98] on li "Kargo Commerce - Formerly StitcherAds" at bounding box center [195, 98] width 161 height 9
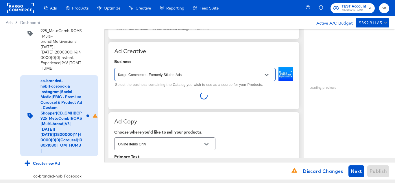
type input "Kargo Commerce - Formerly StitcherAds"
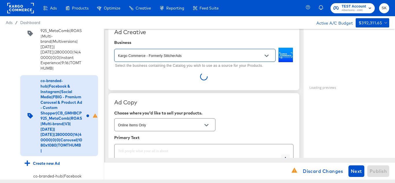
scroll to position [145, 0]
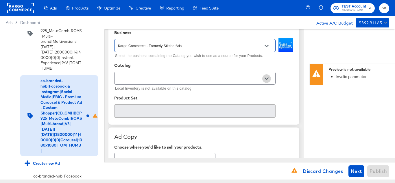
click at [269, 78] on button "Open" at bounding box center [266, 78] width 9 height 9
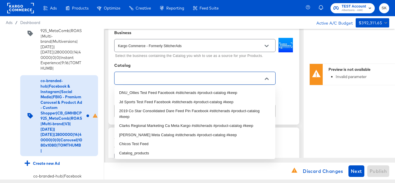
click at [195, 77] on input "text" at bounding box center [190, 78] width 147 height 7
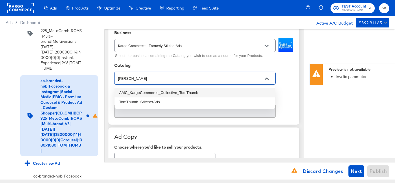
click at [190, 94] on li "AMC_KargoCommerce_Collective_TomThumb" at bounding box center [195, 92] width 161 height 9
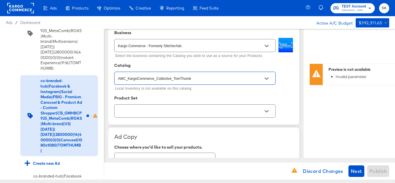
scroll to position [174, 0]
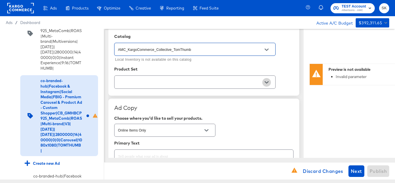
click at [269, 84] on button "Open" at bounding box center [266, 82] width 9 height 9
type input "AMC_KargoCommerce_Collective_TomThumb"
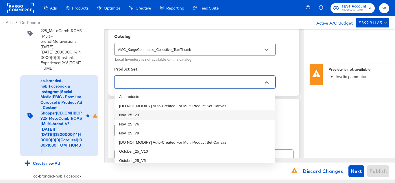
click at [139, 113] on li "Nov_25_V3" at bounding box center [195, 115] width 161 height 9
type textarea "x"
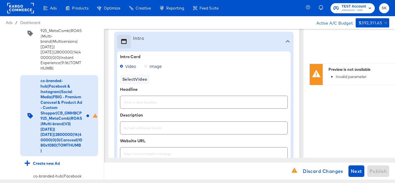
type textarea "x"
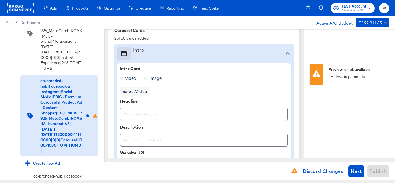
click at [151, 79] on span "Image" at bounding box center [156, 78] width 12 height 6
click at [0, 0] on input "Image" at bounding box center [0, 0] width 0 height 0
type textarea "x"
click at [122, 80] on icon at bounding box center [121, 78] width 3 height 3
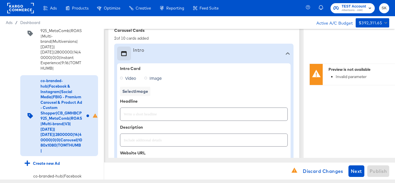
click at [0, 0] on input "Video" at bounding box center [0, 0] width 0 height 0
type textarea "x"
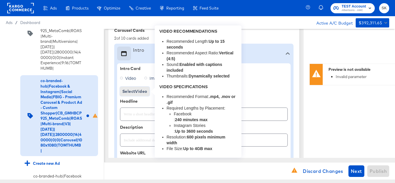
click at [126, 91] on span "Select Video" at bounding box center [134, 91] width 25 height 7
type textarea "x"
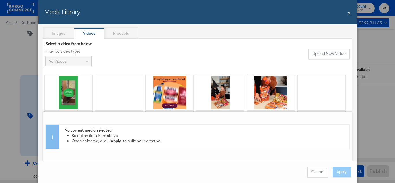
scroll to position [29, 0]
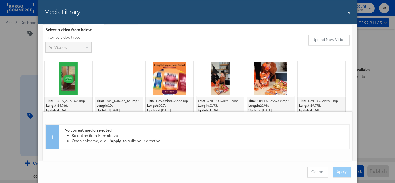
click at [175, 97] on div at bounding box center [169, 79] width 51 height 38
click at [169, 80] on div at bounding box center [170, 79] width 48 height 36
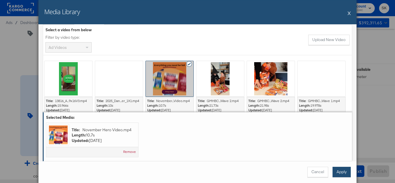
click at [338, 170] on button "Apply" at bounding box center [342, 172] width 18 height 10
type textarea "x"
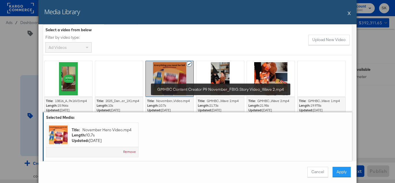
type textarea "x"
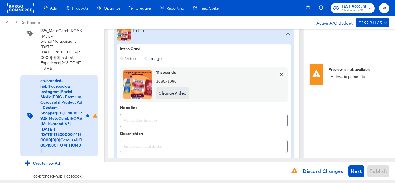
scroll to position [203, 0]
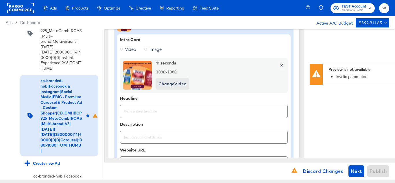
click at [146, 109] on input "text" at bounding box center [203, 109] width 167 height 12
paste input "Explore latest arrivals"
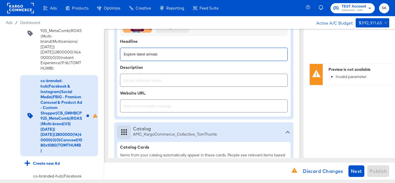
scroll to position [289, 0]
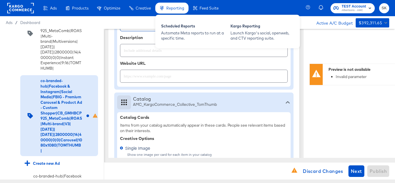
type input "Explore latest arrivals"
type textarea "x"
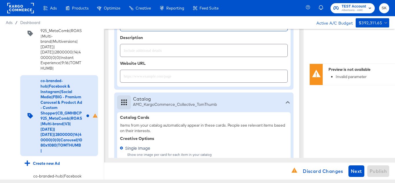
type textarea "x"
click at [147, 76] on input "text" at bounding box center [203, 74] width 167 height 12
paste input "https://www.tomthumb.com/shop/aisles/personal-care-health.html"
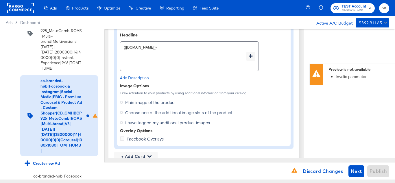
scroll to position [463, 0]
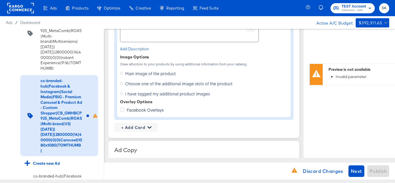
type input "https://www.tomthumb.com/shop/aisles/personal-care-health.html"
type textarea "x"
click at [129, 83] on span "Choose one of the additional image slots of the product" at bounding box center [178, 84] width 107 height 6
click at [0, 0] on input "Choose one of the additional image slots of the product" at bounding box center [0, 0] width 0 height 0
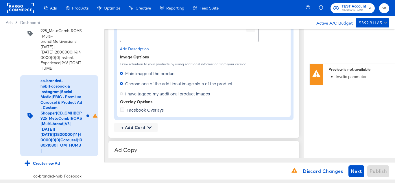
type textarea "x"
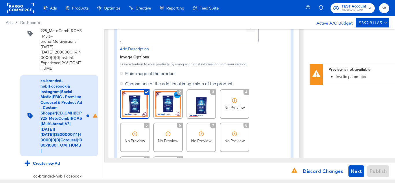
click at [138, 102] on img at bounding box center [135, 104] width 26 height 26
type textarea "x"
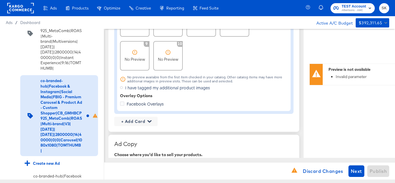
scroll to position [579, 0]
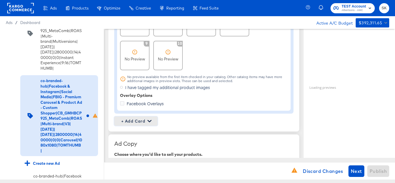
click at [146, 120] on span "+ Add Card" at bounding box center [136, 121] width 39 height 7
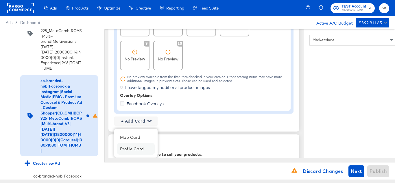
click at [130, 153] on div "Profile Card" at bounding box center [136, 149] width 38 height 12
type textarea "x"
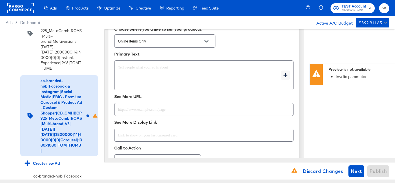
scroll to position [839, 0]
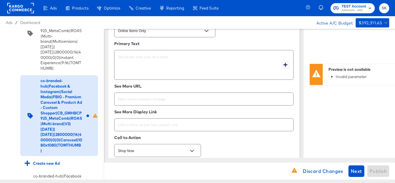
click at [157, 101] on input "text" at bounding box center [204, 97] width 179 height 12
paste input "https://www.tomthumb.com/shop/aisles/personal-care-health.html"
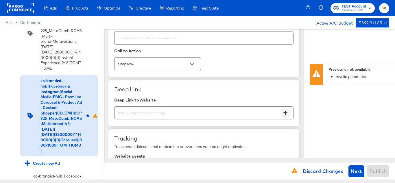
scroll to position [955, 0]
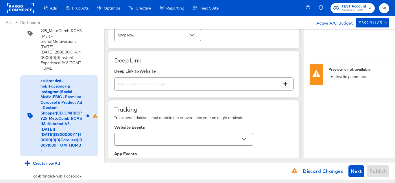
type input "https://www.tomthumb.com/shop/aisles/personal-care-health.html"
type textarea "x"
click at [150, 83] on input "text" at bounding box center [198, 82] width 167 height 12
paste input "https://www.tomthumb.com/shop/aisles/personal-care-health.html"
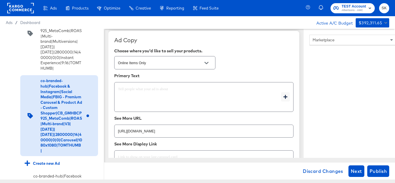
scroll to position [797, 0]
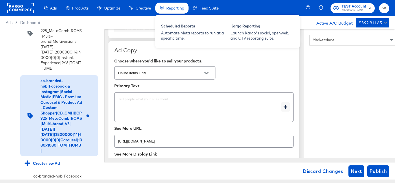
type input "https://www.tomthumb.com/shop/aisles/personal-care-health.html"
type textarea "x"
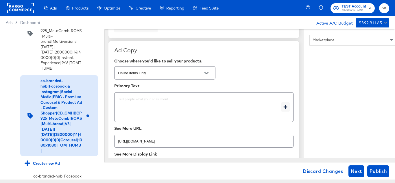
type textarea "x"
click at [146, 110] on textarea at bounding box center [199, 107] width 163 height 21
type textarea "x"
paste textarea "Shop your favorite brands for you and your home!"
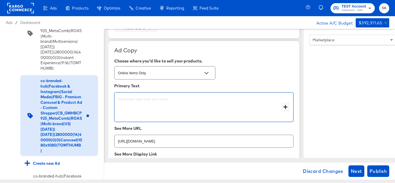
type textarea "Shop your favorite brands for you and your home!"
type textarea "x"
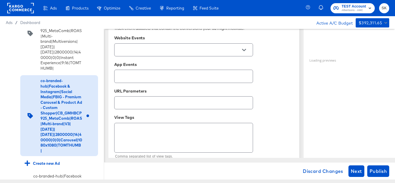
scroll to position [995, 0]
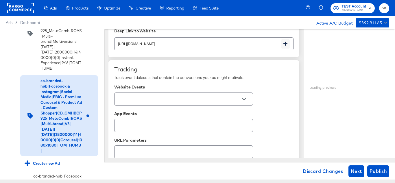
click at [248, 99] on button "Open" at bounding box center [244, 99] width 9 height 9
type textarea "Shop your favorite brands for you and your home!"
type textarea "x"
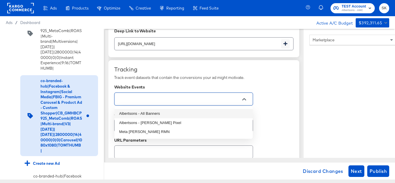
click at [160, 115] on li "Albertsons - All Banners" at bounding box center [184, 113] width 138 height 9
type textarea "x"
type input "Albertsons - All Banners"
type textarea "x"
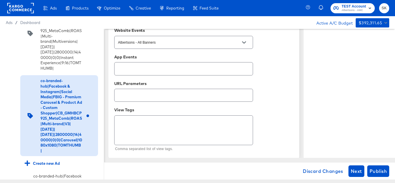
scroll to position [1057, 0]
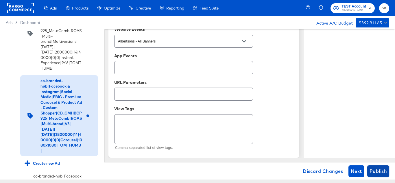
click at [383, 174] on span "Publish" at bounding box center [378, 171] width 17 height 8
type textarea "x"
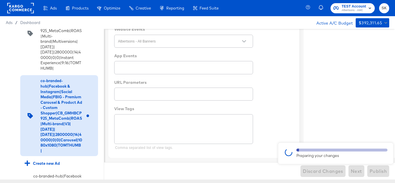
type textarea "x"
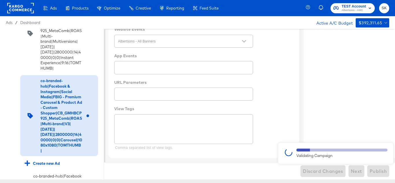
type textarea "x"
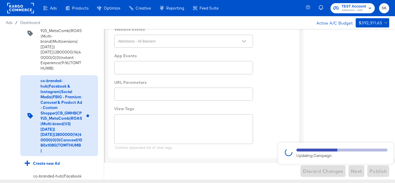
type textarea "x"
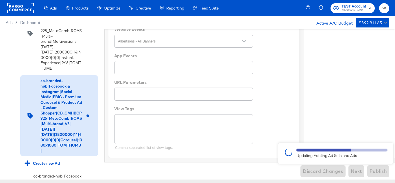
type textarea "x"
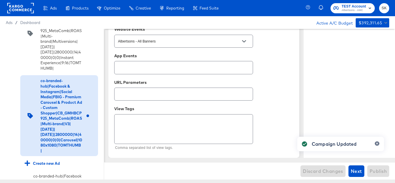
type textarea "x"
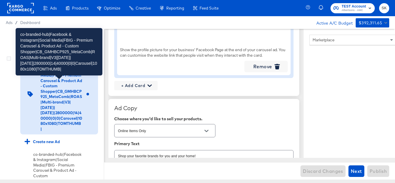
scroll to position [1079, 0]
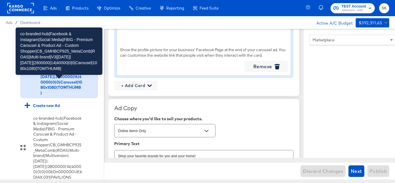
click at [52, 95] on div "co-branded-hub|Facebook & Instagram|Social Media|FBIG - Premium Carousel & Prod…" at bounding box center [62, 57] width 42 height 75
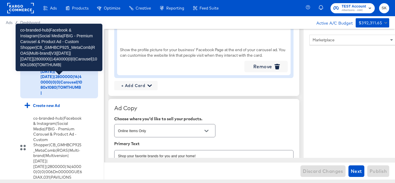
scroll to position [1108, 0]
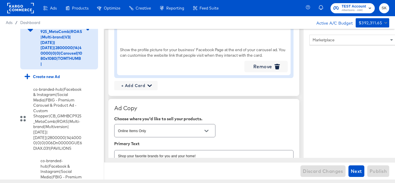
click at [0, 0] on input "checkbox" at bounding box center [0, 0] width 0 height 0
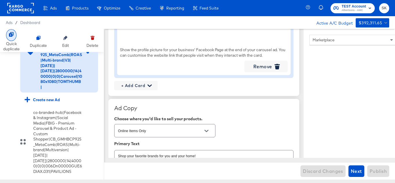
click at [14, 40] on div at bounding box center [11, 35] width 10 height 12
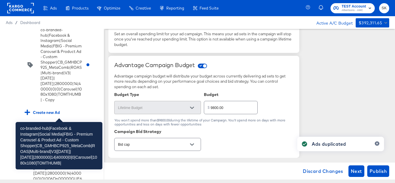
scroll to position [1166, 0]
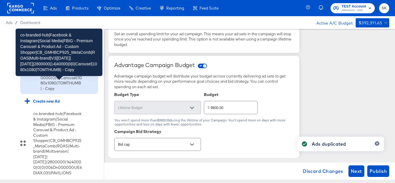
click at [67, 91] on div "co-branded-hub|Facebook & Instagram|Social Media|FBIG - Premium Carousel & Prod…" at bounding box center [62, 53] width 42 height 75
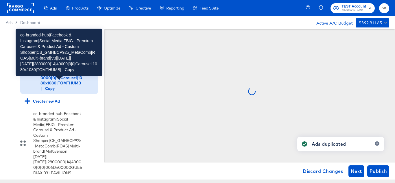
scroll to position [0, 0]
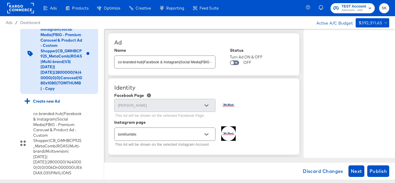
type textarea "x"
click at [157, 65] on input "co-branded-hub|Facebook & Instagram|Social Media|FBIG - Premium Carousel & Prod…" at bounding box center [165, 60] width 101 height 12
click at [167, 64] on input "co-branded-hub|Facebook & Instagram|Social Media|FBIG - Premium Carousel & Prod…" at bounding box center [165, 60] width 101 height 12
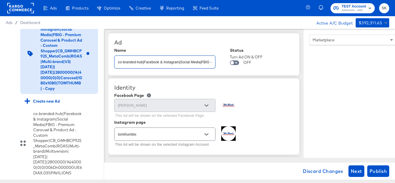
paste input "6|10/08/2025|11/04/2025|2800000|14|40000|0|0|Carousel|1080x1080|TOMTHUMB|"
type input "co-branded-hub|Facebook & Instagram|Social Media|FBIG - Premium Carousel & Prod…"
type textarea "x"
click at [272, 98] on div "Tom Thumb This Ad will be shown on the selected Facebook Page" at bounding box center [203, 109] width 179 height 22
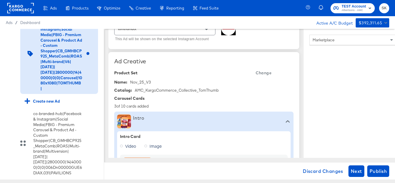
scroll to position [116, 0]
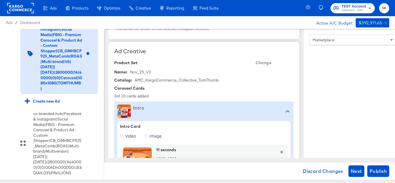
click at [262, 62] on span "Change" at bounding box center [264, 62] width 16 height 7
type textarea "x"
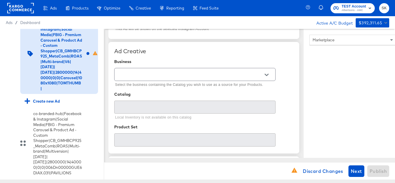
click at [270, 73] on button "Open" at bounding box center [266, 75] width 9 height 9
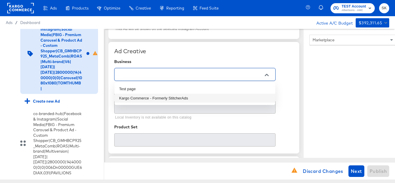
click at [164, 99] on li "Kargo Commerce - Formerly StitcherAds" at bounding box center [195, 98] width 161 height 9
type input "Kargo Commerce - Formerly StitcherAds"
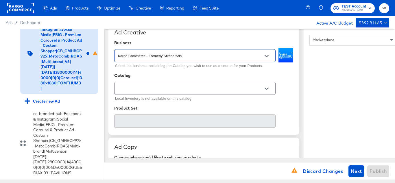
scroll to position [145, 0]
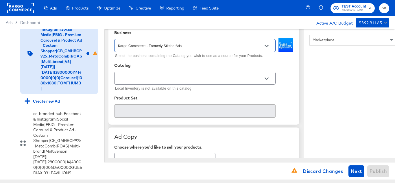
click at [267, 82] on button "Open" at bounding box center [266, 78] width 9 height 9
click at [172, 81] on input "text" at bounding box center [190, 78] width 147 height 7
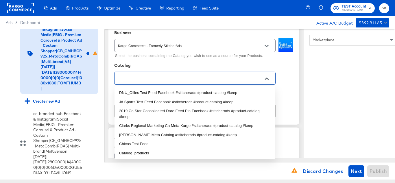
click at [172, 81] on input "text" at bounding box center [190, 78] width 147 height 7
click at [147, 79] on input "text" at bounding box center [190, 78] width 147 height 7
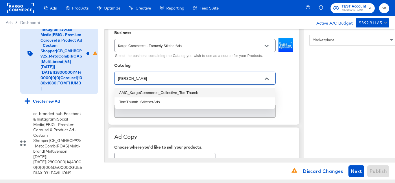
click at [158, 93] on li "AMC_KargoCommerce_Collective_TomThumb" at bounding box center [195, 92] width 161 height 9
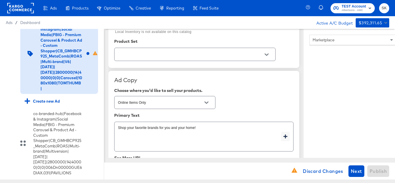
scroll to position [203, 0]
click at [268, 52] on icon "Open" at bounding box center [267, 54] width 4 height 4
type input "AMC_KargoCommerce_Collective_TomThumb"
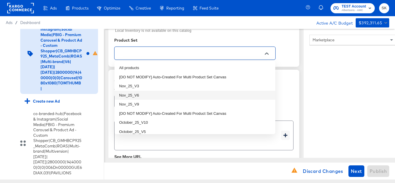
click at [123, 93] on li "Nov_25_V6" at bounding box center [195, 95] width 161 height 9
type textarea "x"
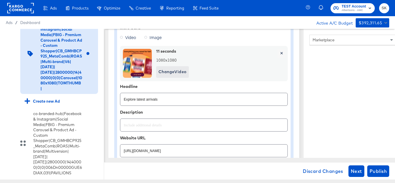
type textarea "x"
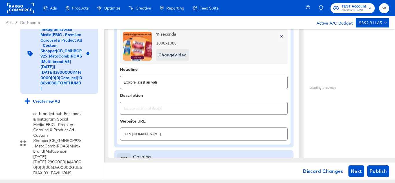
scroll to position [260, 0]
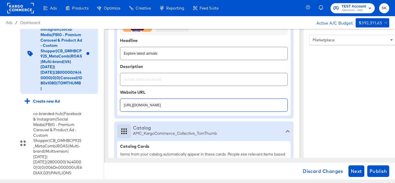
click at [181, 106] on input "https://www.tomthumb.com/shop/aisles/personal-care-health.html" at bounding box center [203, 103] width 167 height 12
paste input "lp/baby-products-supplies"
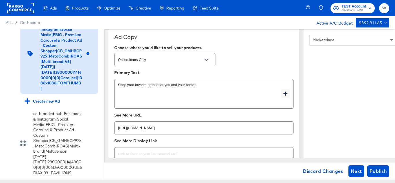
scroll to position [839, 0]
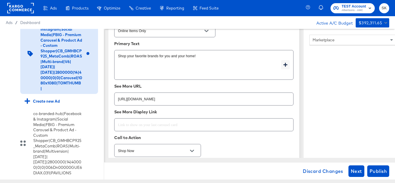
type input "https://www.tomthumb.com/lp/baby-products-supplies.html"
type textarea "x"
click at [236, 98] on input "https://www.tomthumb.com/shop/aisles/personal-care-health.html" at bounding box center [204, 97] width 179 height 12
paste input "lp/baby-products-supplies"
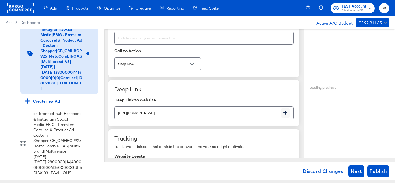
scroll to position [955, 0]
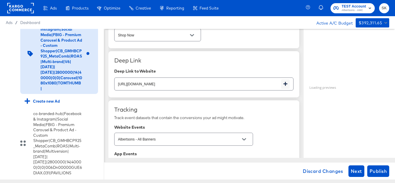
type input "https://www.tomthumb.com/lp/baby-products-supplies.html"
type textarea "x"
click at [228, 84] on input "https://www.tomthumb.com/shop/aisles/personal-care-health.html" at bounding box center [198, 82] width 167 height 12
paste input "lp/baby-products-supplies"
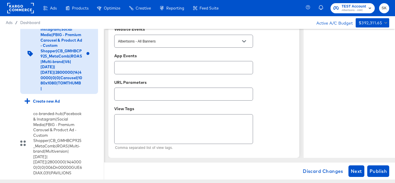
scroll to position [1057, 0]
type input "https://www.tomthumb.com/lp/baby-products-supplies.html"
type textarea "x"
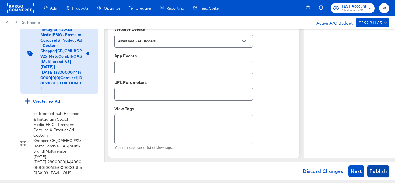
type textarea "x"
click at [383, 169] on span "Publish" at bounding box center [378, 171] width 17 height 8
type textarea "x"
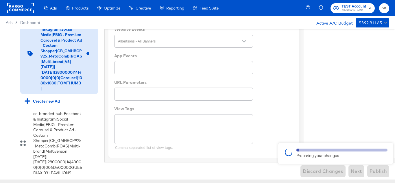
scroll to position [945, 0]
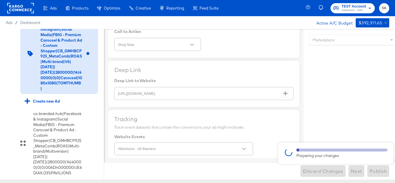
type textarea "x"
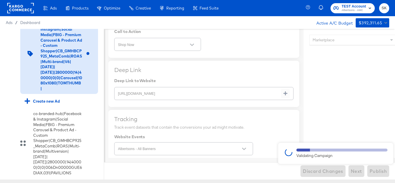
type textarea "x"
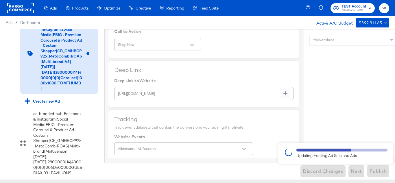
type textarea "x"
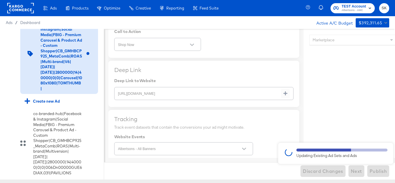
type textarea "x"
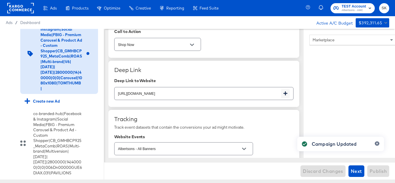
type textarea "x"
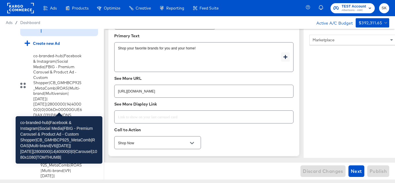
scroll to position [1195, 0]
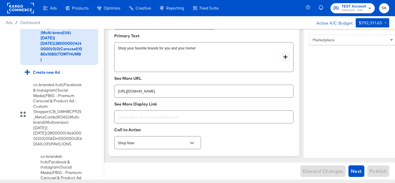
click at [38, 62] on div "co-branded-hub|Facebook & Instagram|Social Media|FBIG - Premium Carousel & Prod…" at bounding box center [54, 24] width 58 height 75
click at [0, 0] on input "checkbox" at bounding box center [0, 0] width 0 height 0
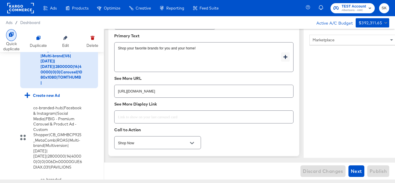
click at [11, 37] on div at bounding box center [11, 35] width 10 height 12
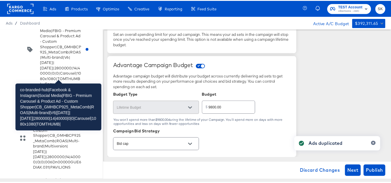
scroll to position [1282, 0]
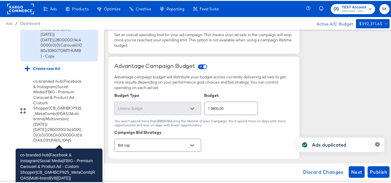
click at [57, 58] on div "co-branded-hub|Facebook & Instagram|Social Media|FBIG - Premium Carousel & Prod…" at bounding box center [62, 20] width 42 height 75
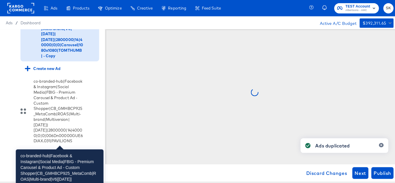
scroll to position [0, 0]
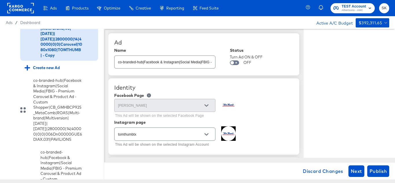
type textarea "x"
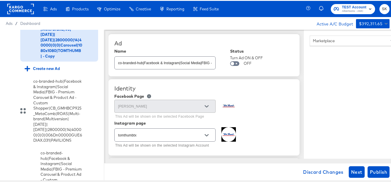
click at [67, 58] on div "co-branded-hub|Facebook & Instagram|Social Media|FBIG - Premium Carousel & Prod…" at bounding box center [62, 20] width 42 height 75
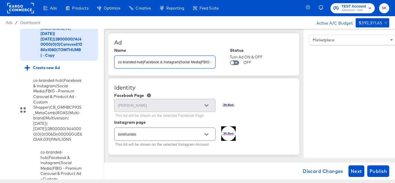
click at [165, 64] on input "co-branded-hub|Facebook & Instagram|Social Media|FBIG - Premium Carousel & Prod…" at bounding box center [165, 60] width 101 height 12
paste input "co-branded-hub|Facebook & Instagram|Social Media|FBIG - Premium Carousel & Prod…"
type input "co-branded-hub|Facebook & Instagram|Social Media|FBIG - Premium Carousel & Prod…"
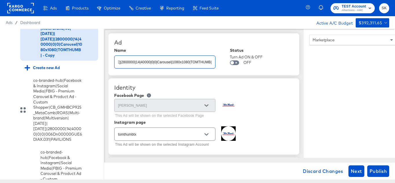
type textarea "x"
click at [180, 47] on div "Ad Name co-branded-hub|Facebook & Instagram|Social Media|FBIG - Premium Carouse…" at bounding box center [204, 54] width 191 height 42
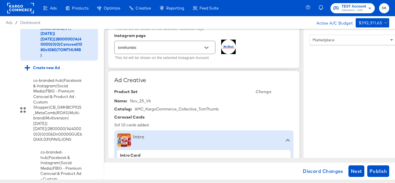
scroll to position [116, 0]
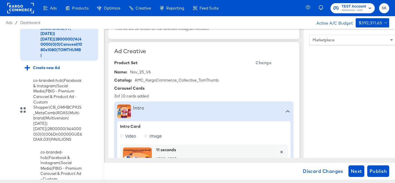
click at [269, 61] on span "Change" at bounding box center [264, 62] width 16 height 7
type textarea "x"
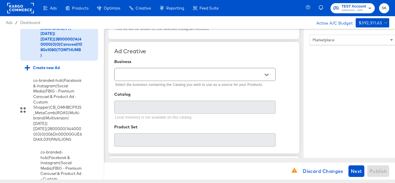
click at [266, 73] on icon "Open" at bounding box center [267, 75] width 4 height 4
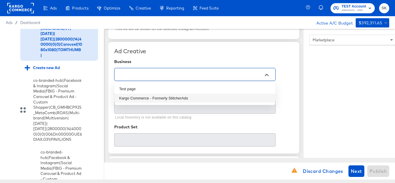
click at [158, 100] on li "Kargo Commerce - Formerly StitcherAds" at bounding box center [195, 98] width 161 height 9
type input "Kargo Commerce - Formerly StitcherAds"
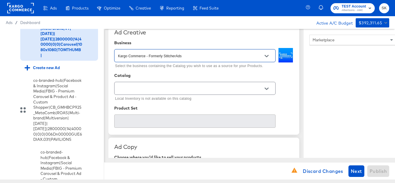
scroll to position [145, 0]
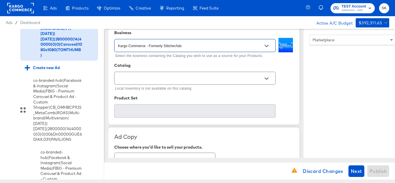
click at [268, 78] on icon "Open" at bounding box center [267, 79] width 4 height 2
click at [211, 79] on input "text" at bounding box center [190, 78] width 147 height 7
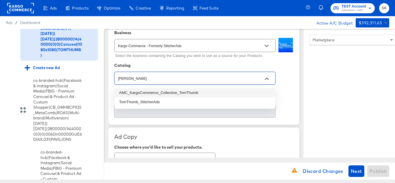
click at [183, 91] on li "AMC_KargoCommerce_Collective_TomThumb" at bounding box center [195, 92] width 161 height 9
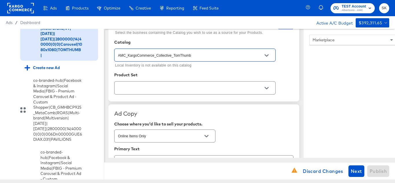
scroll to position [203, 0]
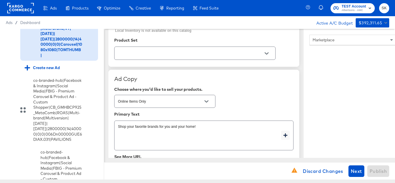
click at [263, 50] on div at bounding box center [267, 53] width 12 height 9
type input "AMC_KargoCommerce_Collective_TomThumb"
click at [266, 55] on icon "Open" at bounding box center [267, 54] width 4 height 4
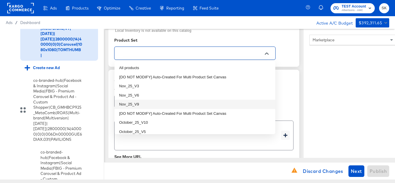
click at [138, 104] on li "Nov_25_V9" at bounding box center [195, 104] width 161 height 9
type textarea "x"
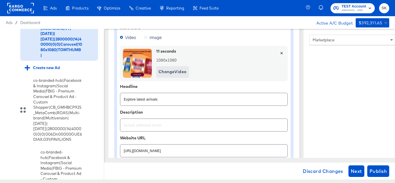
type textarea "x"
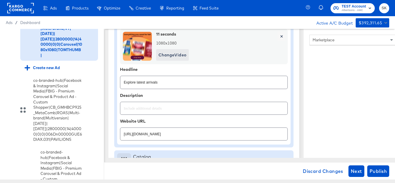
scroll to position [260, 0]
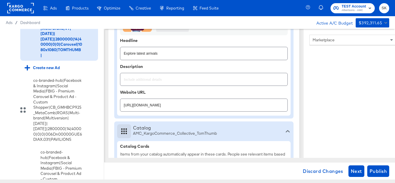
click at [219, 103] on input "https://www.tomthumb.com/lp/baby-products-supplies.html" at bounding box center [203, 103] width 167 height 12
paste input "shop/aisles/personal-care-health"
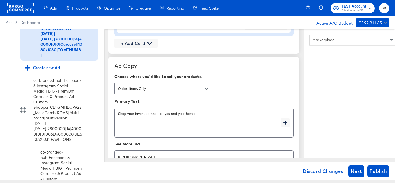
scroll to position [839, 0]
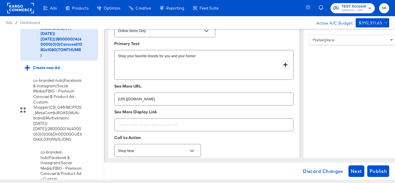
type input "https://www.tomthumb.com/shop/aisles/personal-care-health.html"
type textarea "x"
click at [201, 99] on input "https://www.tomthumb.com/lp/baby-products-supplies.html" at bounding box center [204, 97] width 179 height 12
paste input "shop/aisles/personal-care-health"
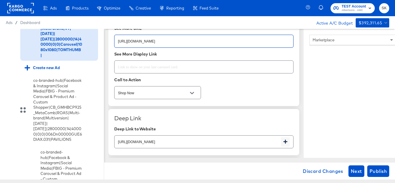
scroll to position [926, 0]
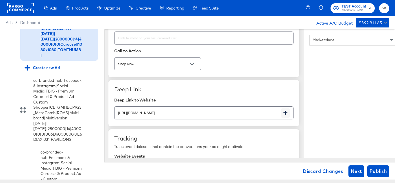
type input "https://www.tomthumb.com/shop/aisles/personal-care-health.html"
type textarea "x"
click at [199, 110] on input "https://www.tomthumb.com/lp/baby-products-supplies.html" at bounding box center [198, 110] width 167 height 12
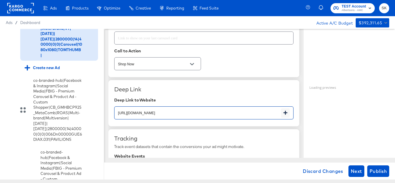
paste input "shop/aisles/personal-care-health"
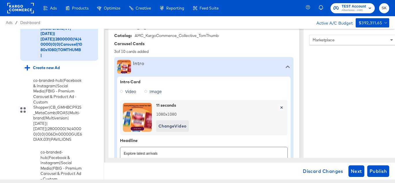
scroll to position [0, 0]
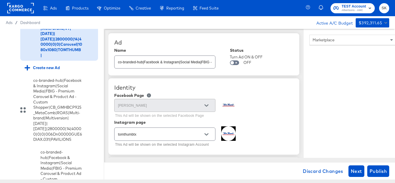
type input "https://www.tomthumb.com/shop/aisles/personal-care-health.html"
type textarea "x"
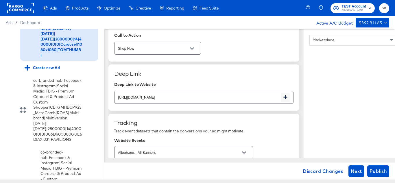
scroll to position [1057, 0]
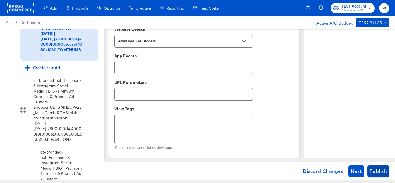
type textarea "x"
click at [385, 168] on span "Publish" at bounding box center [378, 171] width 17 height 8
type textarea "x"
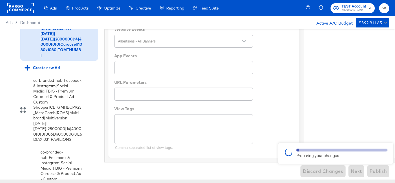
scroll to position [945, 0]
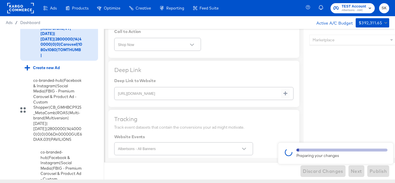
type textarea "x"
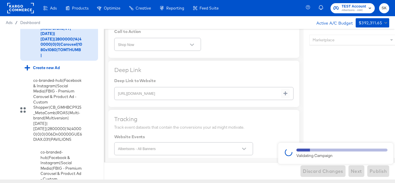
type textarea "x"
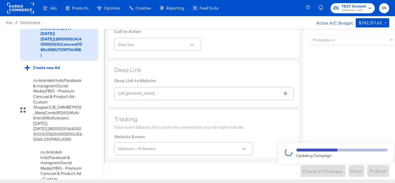
type textarea "x"
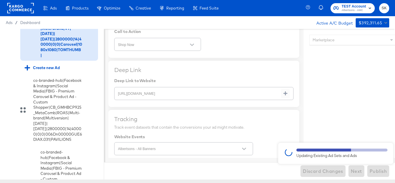
type textarea "x"
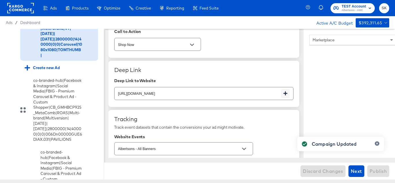
type textarea "x"
click at [23, 8] on rect at bounding box center [20, 8] width 27 height 10
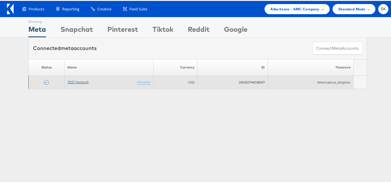
click at [75, 82] on link "TEST Account" at bounding box center [77, 81] width 21 height 4
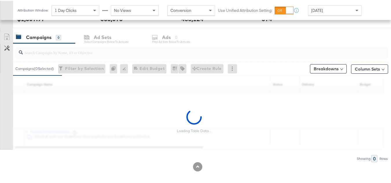
scroll to position [238, 0]
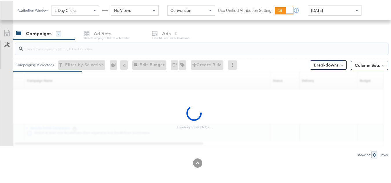
click at [76, 46] on input "search" at bounding box center [189, 45] width 332 height 11
paste input "co-branded-hub|Multi-brand|GMHBC P9_Digital Circular_Multi-Brand_FY25|SAL|10/08…"
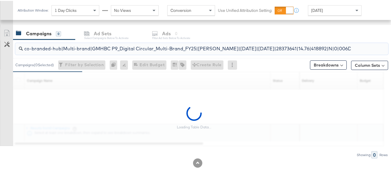
scroll to position [0, 123]
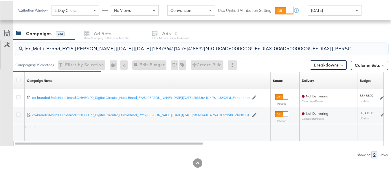
type input "co-branded-hub|Multi-brand|GMHBC P9_Digital Circular_Multi-Brand_FY25|SAL|10/08…"
click at [19, 75] on div at bounding box center [19, 80] width 11 height 10
click at [19, 78] on icon at bounding box center [18, 79] width 4 height 4
click at [0, 0] on input "checkbox" at bounding box center [0, 0] width 0 height 0
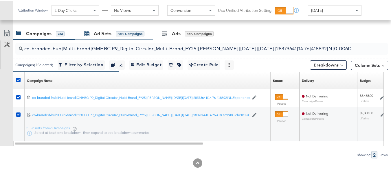
click at [119, 34] on div "for 2 Campaigns" at bounding box center [130, 32] width 29 height 5
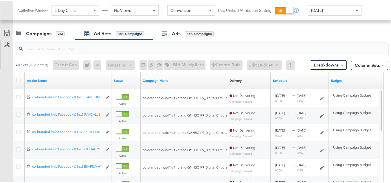
click at [106, 51] on input "search" at bounding box center [189, 45] width 332 height 11
paste input "co-branded-hub|Facebook & Instagram|Social Media|FBIG - Premium Carousel & Prod…"
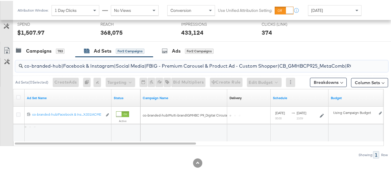
scroll to position [0, 265]
type input "co-branded-hub|Facebook & Instagram|Social Media|FBIG - Premium Carousel & Prod…"
click at [18, 97] on icon at bounding box center [18, 96] width 4 height 4
click at [0, 0] on input "checkbox" at bounding box center [0, 0] width 0 height 0
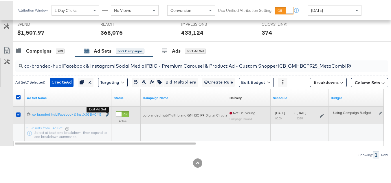
click at [106, 114] on icon "link" at bounding box center [107, 114] width 3 height 3
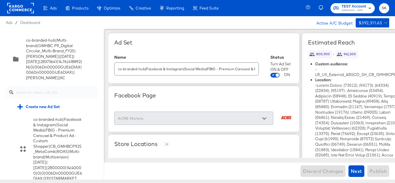
scroll to position [3140, 0]
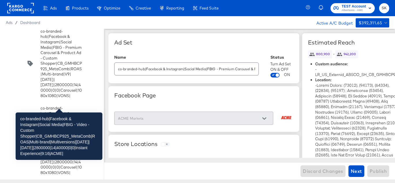
scroll to position [3255, 0]
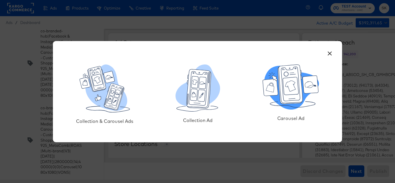
click at [289, 100] on icon at bounding box center [290, 84] width 25 height 39
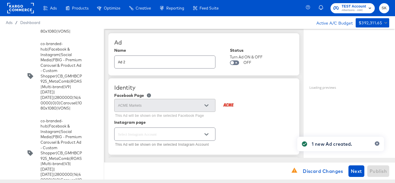
click at [150, 62] on input "Ad 2" at bounding box center [165, 60] width 101 height 12
paste input "co-branded-hub|Facebook & Instagram|Social Media|FBIG - Premium Carousel & Prod…"
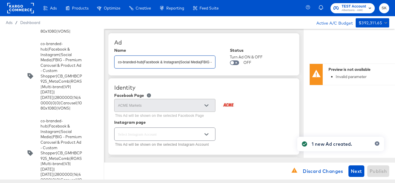
scroll to position [0, 282]
type input "co-branded-hub|Facebook & Instagram|Social Media|FBIG - Premium Carousel & Prod…"
click at [202, 45] on div "Ad" at bounding box center [203, 42] width 179 height 7
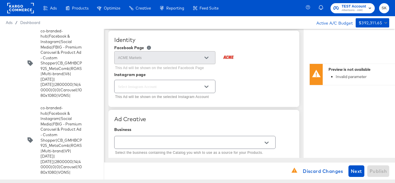
scroll to position [58, 0]
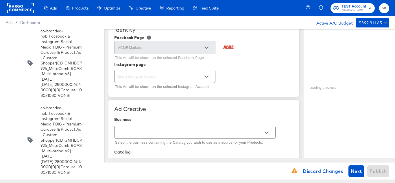
click at [207, 79] on button "Open" at bounding box center [206, 76] width 9 height 9
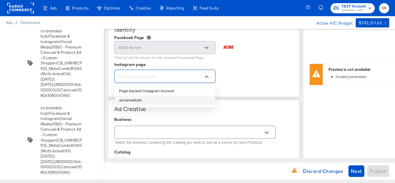
click at [134, 99] on li "acmemarkets" at bounding box center [165, 100] width 101 height 9
type textarea "x"
type input "acmemarkets"
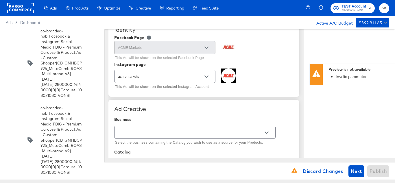
click at [258, 69] on div "acmemarkets This Ad will be shown on the selected Instagram Account" at bounding box center [203, 80] width 179 height 22
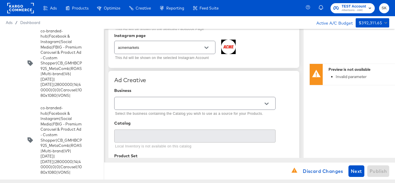
scroll to position [116, 0]
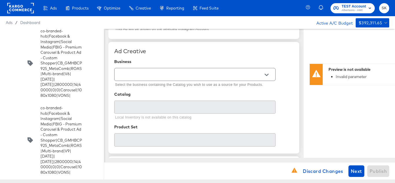
click at [273, 76] on div at bounding box center [194, 74] width 161 height 13
click at [268, 75] on icon "Open" at bounding box center [267, 75] width 4 height 4
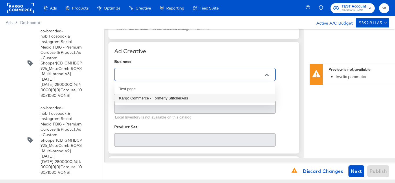
click at [152, 98] on li "Kargo Commerce - Formerly StitcherAds" at bounding box center [195, 98] width 161 height 9
type input "Kargo Commerce - Formerly StitcherAds"
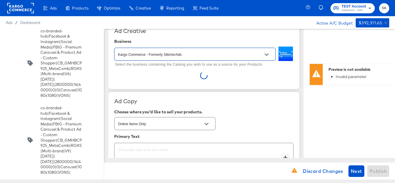
scroll to position [145, 0]
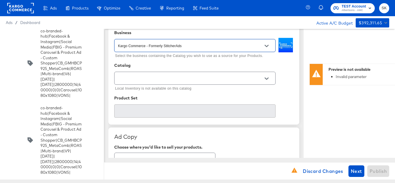
click at [268, 77] on icon "Open" at bounding box center [267, 79] width 4 height 4
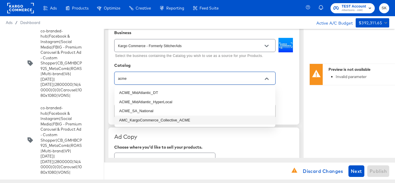
click at [182, 120] on li "AMC_KargoCommerce_Collective_ACME" at bounding box center [195, 120] width 161 height 9
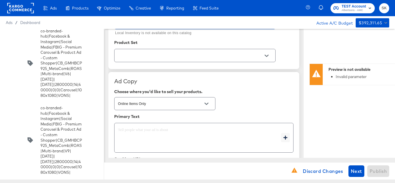
scroll to position [203, 0]
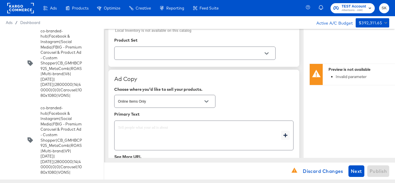
click at [267, 55] on icon "Open" at bounding box center [267, 54] width 4 height 4
type input "AMC_KargoCommerce_Collective_ACME"
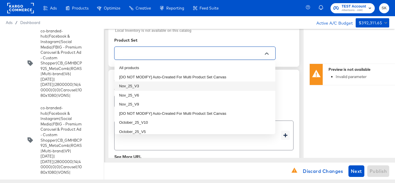
click at [137, 84] on li "Nov_25_V3" at bounding box center [195, 86] width 161 height 9
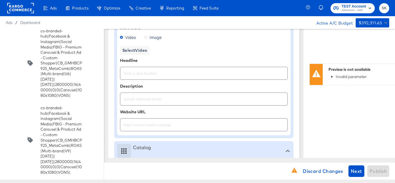
type textarea "x"
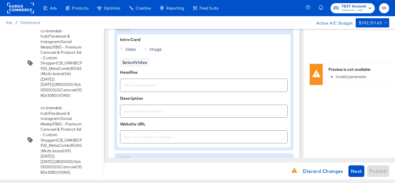
click at [148, 49] on label "Image" at bounding box center [154, 49] width 20 height 9
click at [0, 0] on input "Image" at bounding box center [0, 0] width 0 height 0
type textarea "x"
click at [125, 51] on span "Video" at bounding box center [130, 49] width 11 height 6
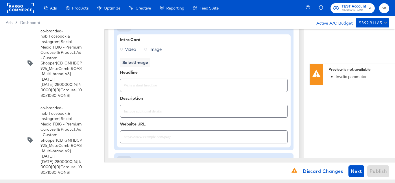
click at [0, 0] on input "Video" at bounding box center [0, 0] width 0 height 0
type textarea "x"
click at [129, 62] on span "Select Video" at bounding box center [134, 62] width 25 height 7
type textarea "x"
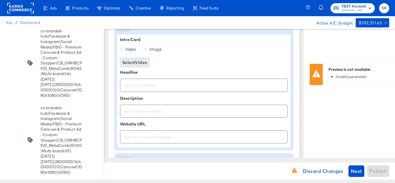
type textarea "x"
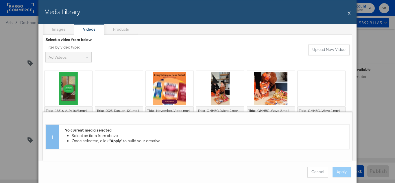
scroll to position [29, 0]
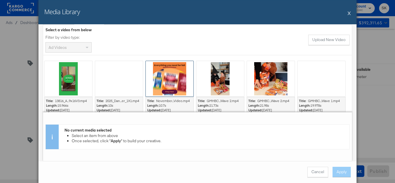
click at [172, 86] on div at bounding box center [170, 79] width 48 height 36
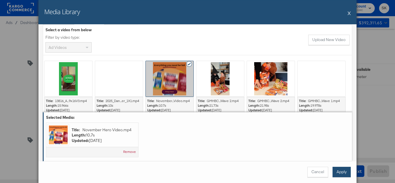
click at [339, 171] on button "Apply" at bounding box center [342, 172] width 18 height 10
type textarea "x"
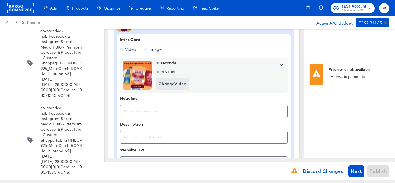
click at [143, 106] on input "text" at bounding box center [203, 109] width 167 height 12
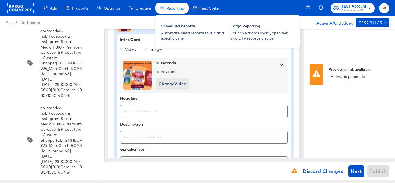
type textarea "x"
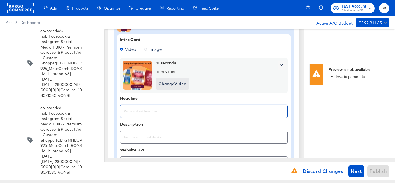
click at [139, 114] on input "text" at bounding box center [203, 109] width 167 height 12
paste input "Explore latest arrivals"
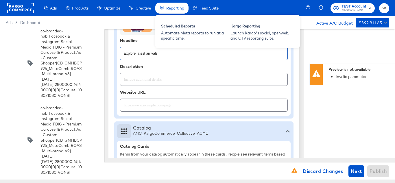
type input "Explore latest arrivals"
type textarea "x"
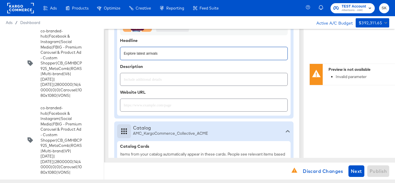
type textarea "x"
click at [150, 103] on input "text" at bounding box center [203, 103] width 167 height 12
paste input "https://www.acmemarkets.com/shop/aisles/personal-care-health.html"
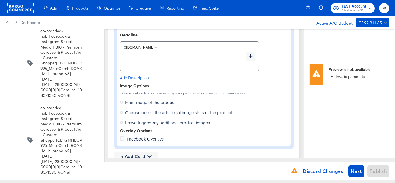
scroll to position [463, 0]
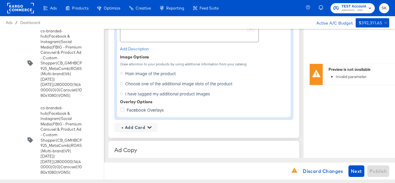
type input "https://www.acmemarkets.com/shop/aisles/personal-care-health.html"
type textarea "x"
click at [120, 83] on icon at bounding box center [121, 83] width 3 height 3
click at [0, 0] on input "Choose one of the additional image slots of the product" at bounding box center [0, 0] width 0 height 0
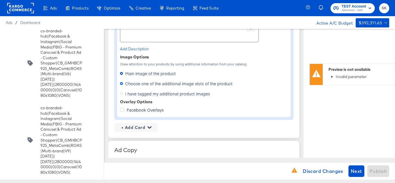
type textarea "x"
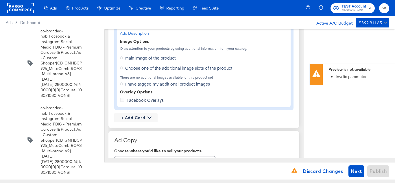
scroll to position [492, 0]
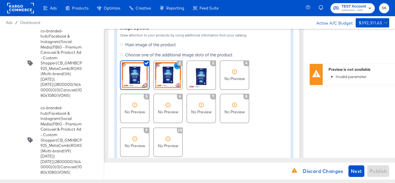
click at [136, 73] on img at bounding box center [135, 75] width 26 height 26
type textarea "x"
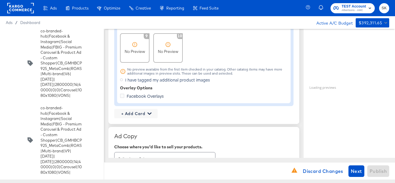
scroll to position [608, 0]
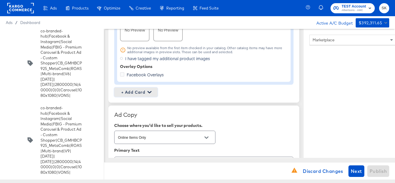
click at [138, 96] on button "+ Add Card" at bounding box center [135, 92] width 43 height 9
click at [135, 119] on div "Profile Card" at bounding box center [136, 120] width 38 height 12
type textarea "x"
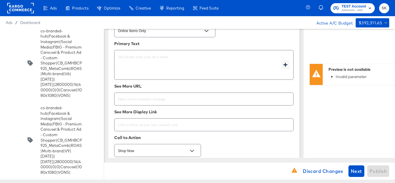
click at [151, 101] on input "text" at bounding box center [204, 97] width 179 height 12
paste input "https://www.acmemarkets.com/shop/aisles/personal-care-health.html"
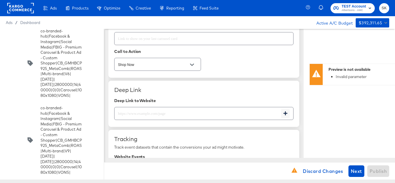
scroll to position [926, 0]
type input "https://www.acmemarkets.com/shop/aisles/personal-care-health.html"
type textarea "x"
click at [150, 111] on input "text" at bounding box center [198, 110] width 167 height 12
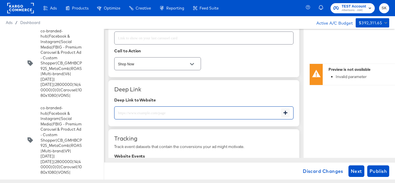
paste input "https://www.acmemarkets.com/shop/aisles/personal-care-health.html"
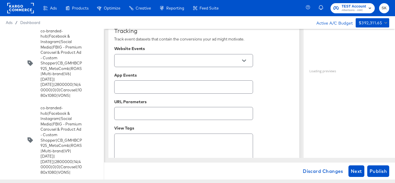
scroll to position [999, 0]
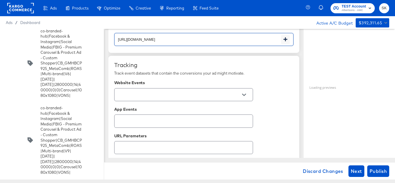
click at [242, 95] on button "Open" at bounding box center [244, 95] width 9 height 9
type input "https://www.acmemarkets.com/shop/aisles/personal-care-health.html"
type textarea "x"
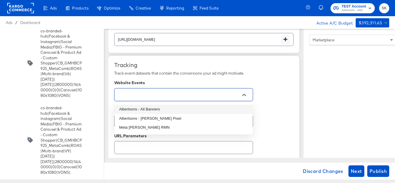
click at [155, 110] on li "Albertsons - All Banners" at bounding box center [184, 109] width 138 height 9
type textarea "x"
type input "Albertsons - All Banners"
type textarea "x"
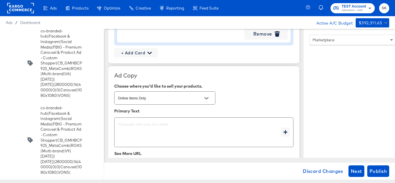
scroll to position [781, 0]
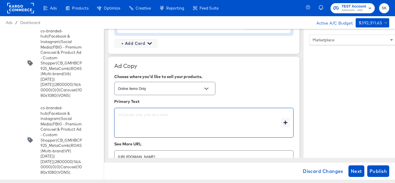
click at [168, 124] on textarea at bounding box center [199, 123] width 163 height 21
type textarea "x"
paste textarea "Shop your favorite brands for you and your home!"
type textarea "Shop your favorite brands for you and your home!"
type textarea "x"
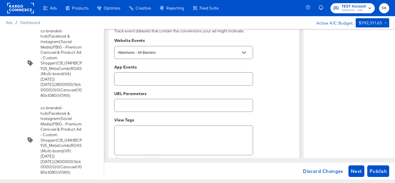
scroll to position [1057, 0]
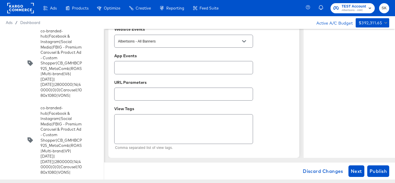
type textarea "Shop your favorite brands for you and your home!"
type textarea "x"
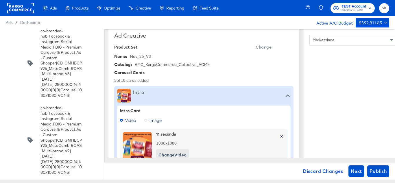
scroll to position [0, 0]
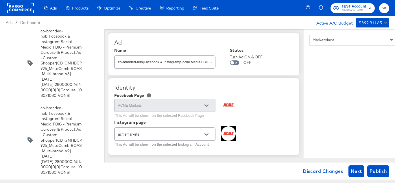
type textarea "x"
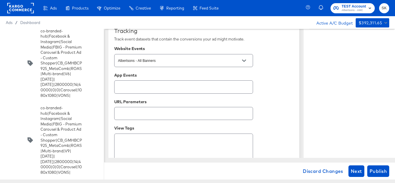
scroll to position [1057, 0]
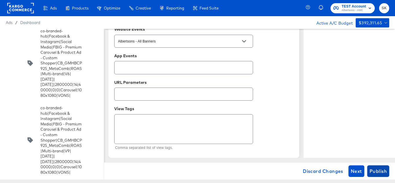
click at [384, 171] on span "Publish" at bounding box center [378, 171] width 17 height 8
type textarea "x"
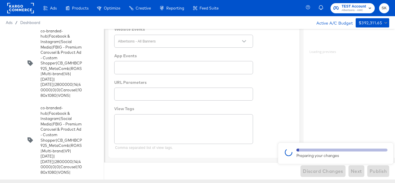
type textarea "x"
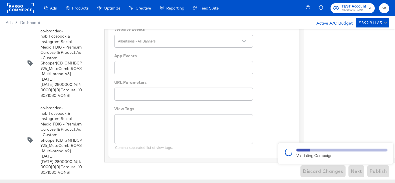
type textarea "x"
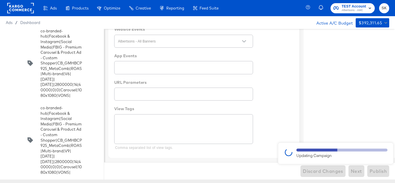
type textarea "x"
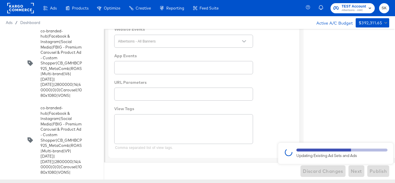
type textarea "x"
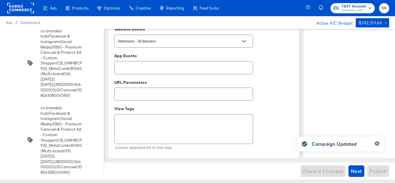
type textarea "x"
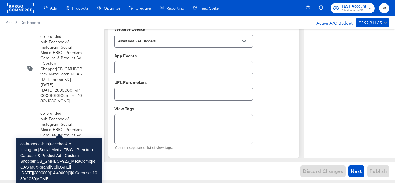
scroll to position [3313, 0]
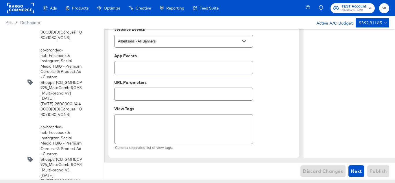
click at [0, 0] on input "checkbox" at bounding box center [0, 0] width 0 height 0
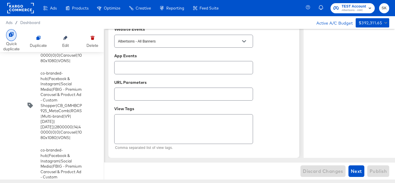
click at [11, 42] on div "Quick duplicate" at bounding box center [11, 46] width 16 height 11
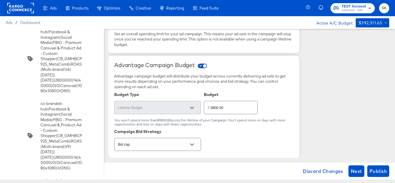
scroll to position [3371, 0]
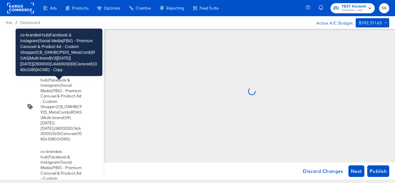
scroll to position [0, 0]
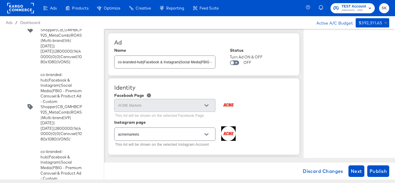
type textarea "x"
click at [161, 60] on input "co-branded-hub|Facebook & Instagram|Social Media|FBIG - Premium Carousel & Prod…" at bounding box center [165, 60] width 101 height 12
paste input "6|10/08/2025|11/04/2025|2800000|14|40000|0|0|Carousel|1080x1080|ACME|"
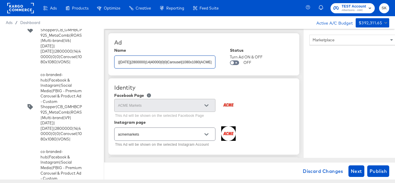
scroll to position [0, 282]
type input "co-branded-hub|Facebook & Instagram|Social Media|FBIG - Premium Carousel & Prod…"
type textarea "x"
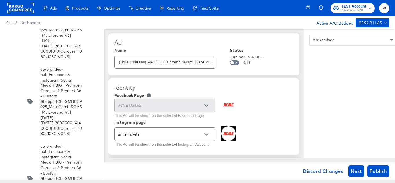
click at [183, 47] on div "Ad Name co-branded-hub|Facebook & Instagram|Social Media|FBIG - Premium Carouse…" at bounding box center [204, 54] width 191 height 42
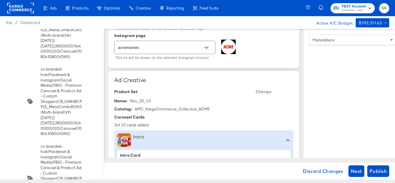
scroll to position [116, 0]
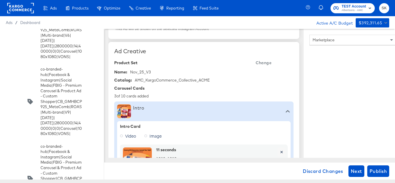
click at [270, 65] on span "Change" at bounding box center [264, 62] width 16 height 7
type textarea "x"
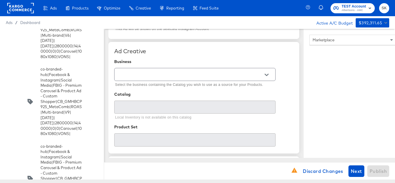
click at [265, 76] on icon "Open" at bounding box center [267, 75] width 4 height 4
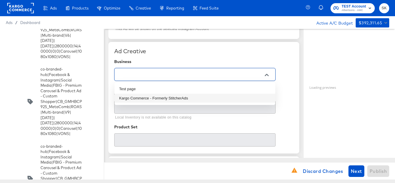
click at [162, 95] on li "Kargo Commerce - Formerly StitcherAds" at bounding box center [195, 98] width 161 height 9
type input "Kargo Commerce - Formerly StitcherAds"
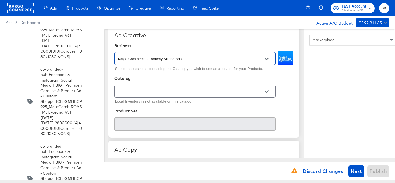
scroll to position [145, 0]
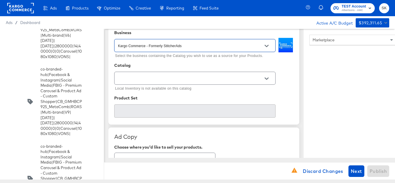
click at [270, 81] on button "Open" at bounding box center [266, 78] width 9 height 9
click at [173, 80] on input "text" at bounding box center [190, 78] width 147 height 7
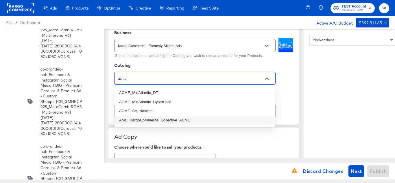
click at [170, 120] on li "AMC_KargoCommerce_Collective_ACME" at bounding box center [195, 120] width 161 height 9
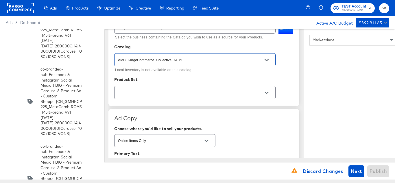
scroll to position [174, 0]
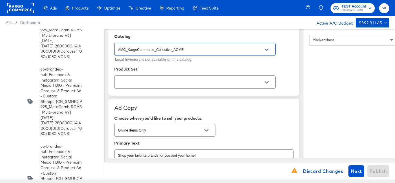
click at [267, 84] on icon "Open" at bounding box center [267, 82] width 4 height 4
type input "AMC_KargoCommerce_Collective_ACME"
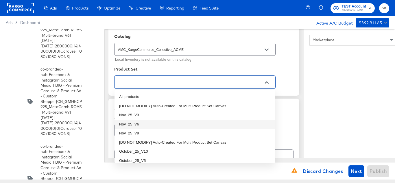
click at [142, 124] on li "Nov_25_V6" at bounding box center [195, 124] width 161 height 9
type textarea "x"
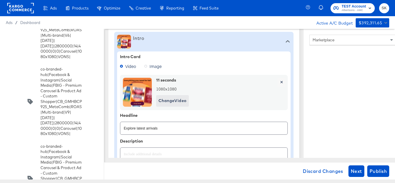
type textarea "x"
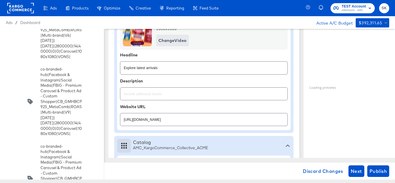
scroll to position [260, 0]
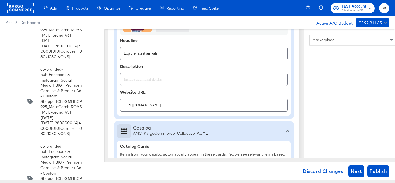
click at [240, 101] on input "https://www.acmemarkets.com/shop/aisles/personal-care-health.html" at bounding box center [203, 103] width 167 height 12
paste input "lp/baby-products-supplies"
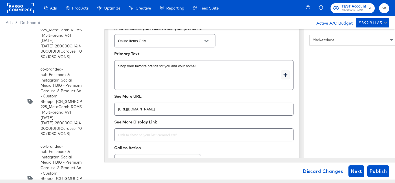
scroll to position [839, 0]
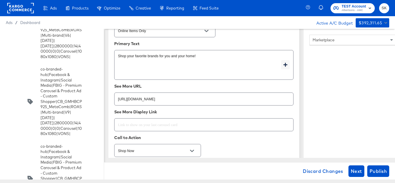
type input "https://www.acmemarkets.com/lp/baby-products-supplies.html"
type textarea "x"
click at [233, 100] on input "https://www.acmemarkets.com/shop/aisles/personal-care-health.html" at bounding box center [204, 97] width 179 height 12
paste input "lp/baby-products-supplies"
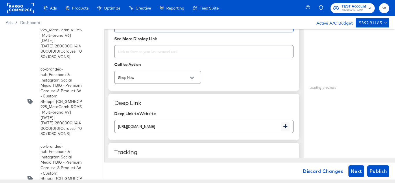
scroll to position [926, 0]
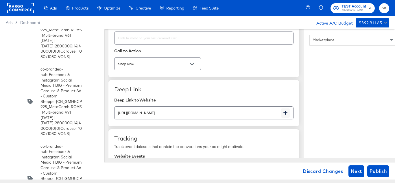
type input "https://www.acmemarkets.com/lp/baby-products-supplies.html"
type textarea "x"
click at [236, 113] on input "https://www.acmemarkets.com/shop/aisles/personal-care-health.html" at bounding box center [198, 110] width 167 height 12
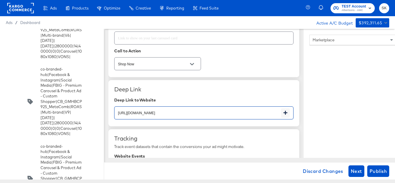
click at [243, 115] on input "https://www.acmemarkets.com/shop/aisles/personal-care-health.html" at bounding box center [198, 110] width 167 height 12
paste input "lp/baby-products-supplies"
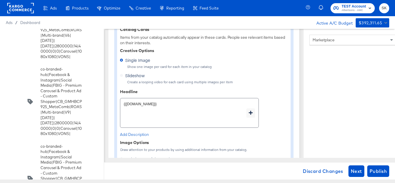
scroll to position [0, 0]
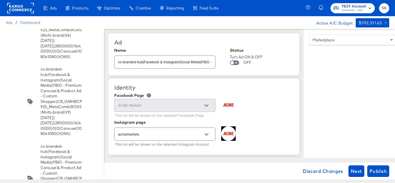
type input "https://www.acmemarkets.com/lp/baby-products-supplies.html"
type textarea "x"
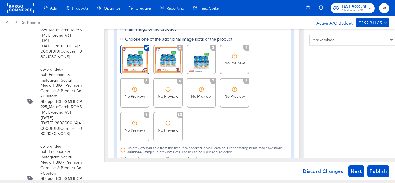
scroll to position [463, 0]
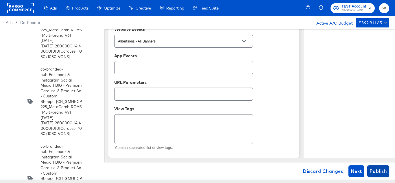
type textarea "x"
click at [385, 174] on span "Publish" at bounding box center [378, 171] width 17 height 8
type textarea "x"
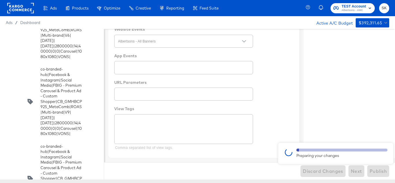
scroll to position [945, 0]
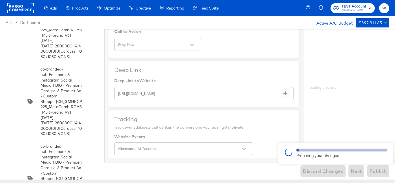
type textarea "x"
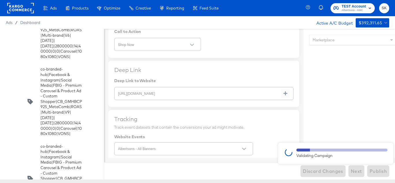
type textarea "x"
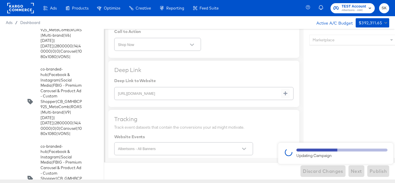
type textarea "x"
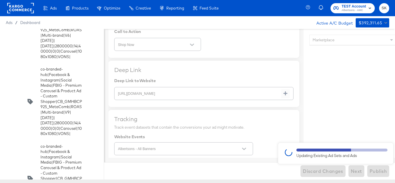
type textarea "x"
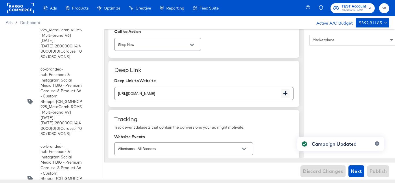
type textarea "x"
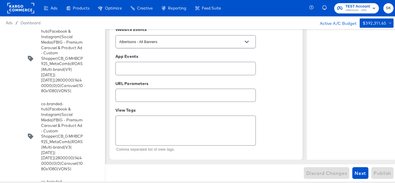
scroll to position [3429, 0]
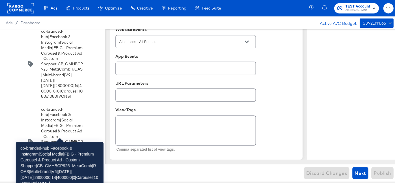
scroll to position [3400, 0]
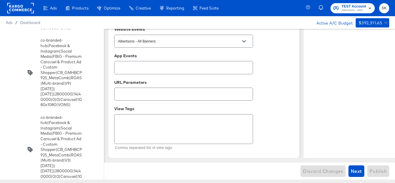
click at [0, 0] on input "checkbox" at bounding box center [0, 0] width 0 height 0
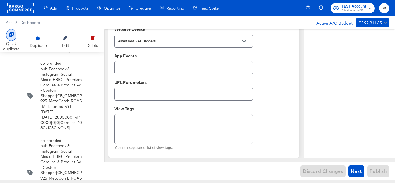
click at [11, 43] on div "Quick duplicate" at bounding box center [11, 46] width 16 height 11
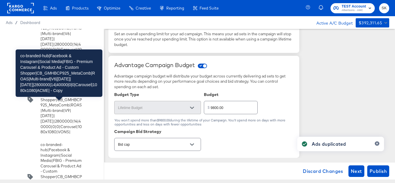
scroll to position [3458, 0]
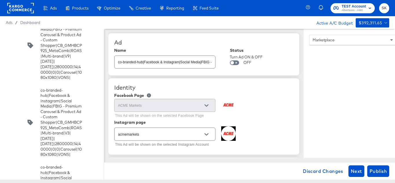
scroll to position [3516, 0]
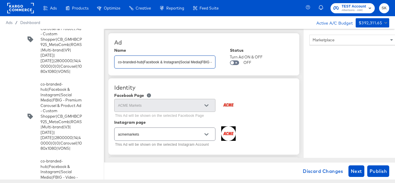
click at [177, 62] on input "co-branded-hub|Facebook & Instagram|Social Media|FBIG - Premium Carousel & Prod…" at bounding box center [165, 60] width 101 height 12
click at [159, 59] on input "co-branded-hub|Facebook & Instagram|Social Media|FBIG - Premium Carousel & Prod…" at bounding box center [165, 60] width 101 height 12
paste input "9|10/08/2025|11/04/2025|2800000|14|40000|0|0|Carousel|1080x1080|ACME|"
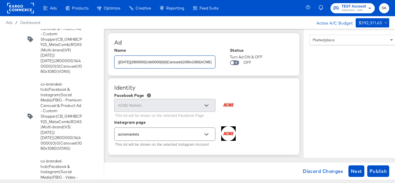
scroll to position [0, 282]
type input "co-branded-hub|Facebook & Instagram|Social Media|FBIG - Premium Carousel & Prod…"
type textarea "x"
click at [192, 43] on div "Ad" at bounding box center [203, 42] width 179 height 7
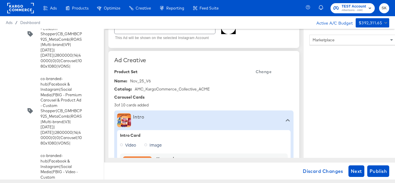
scroll to position [116, 0]
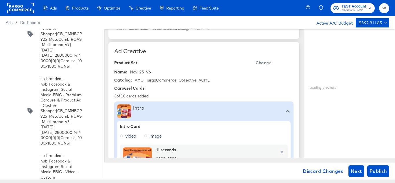
click at [269, 65] on span "Change" at bounding box center [264, 62] width 16 height 7
type textarea "x"
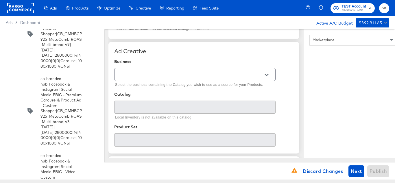
click at [267, 73] on icon "Open" at bounding box center [267, 75] width 4 height 4
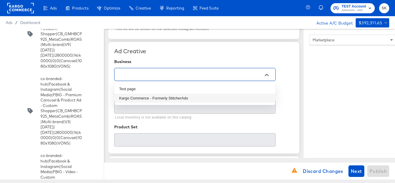
click at [149, 97] on li "Kargo Commerce - Formerly StitcherAds" at bounding box center [195, 98] width 161 height 9
type input "Kargo Commerce - Formerly StitcherAds"
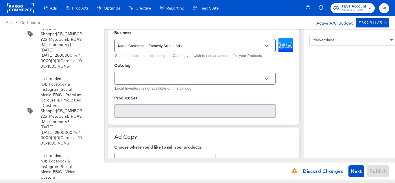
scroll to position [174, 0]
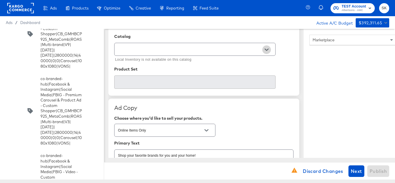
click at [269, 47] on button "Open" at bounding box center [266, 49] width 9 height 9
click at [160, 50] on input "text" at bounding box center [190, 49] width 147 height 7
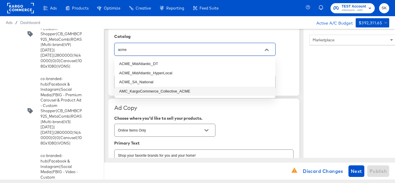
click at [170, 93] on li "AMC_KargoCommerce_Collective_ACME" at bounding box center [195, 91] width 161 height 9
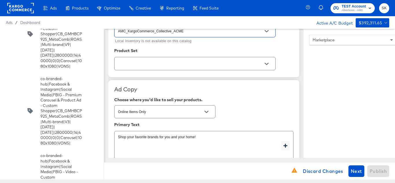
scroll to position [203, 0]
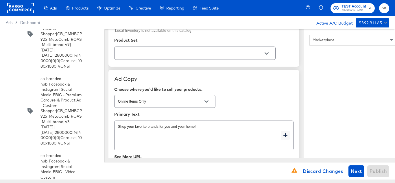
click at [269, 54] on button "Open" at bounding box center [266, 53] width 9 height 9
type input "AMC_KargoCommerce_Collective_ACME"
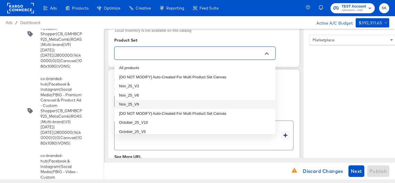
click at [136, 104] on li "Nov_25_V9" at bounding box center [195, 104] width 161 height 9
type textarea "x"
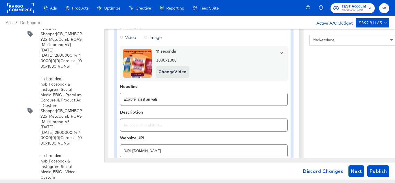
type textarea "x"
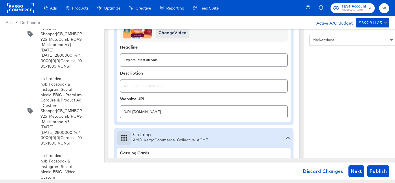
scroll to position [260, 0]
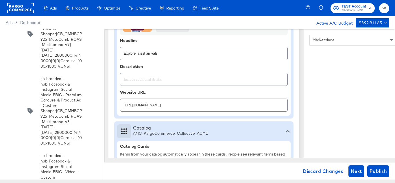
click at [170, 103] on input "https://www.acmemarkets.com/lp/baby-products-supplies.html" at bounding box center [203, 103] width 167 height 12
paste input "shop/aisles/personal-care-health"
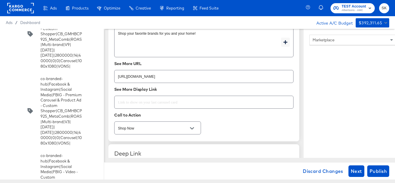
scroll to position [868, 0]
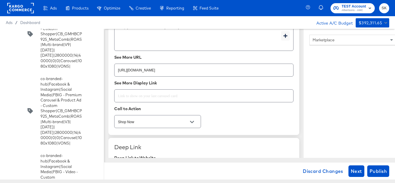
type input "https://www.acmemarkets.com/shop/aisles/personal-care-health.html"
type textarea "x"
click at [221, 70] on input "https://www.acmemarkets.com/lp/baby-products-supplies.html" at bounding box center [204, 68] width 179 height 12
paste input "shop/aisles/personal-care-health"
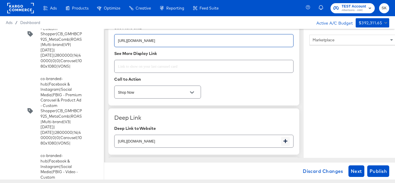
scroll to position [926, 0]
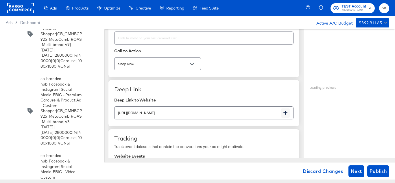
type input "https://www.acmemarkets.com/shop/aisles/personal-care-health.html"
type textarea "x"
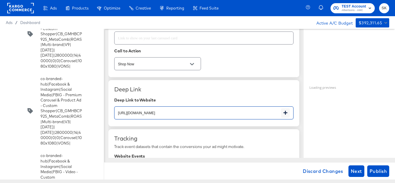
click at [231, 112] on input "https://www.acmemarkets.com/lp/baby-products-supplies.html" at bounding box center [198, 110] width 167 height 12
paste input "shop/aisles/personal-care-health"
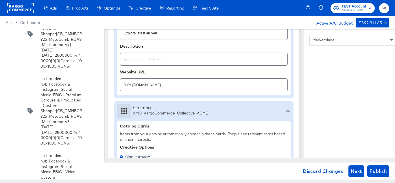
scroll to position [289, 0]
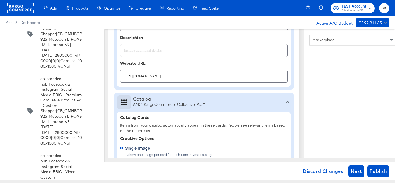
type input "https://www.acmemarkets.com/shop/aisles/personal-care-health.html"
type textarea "x"
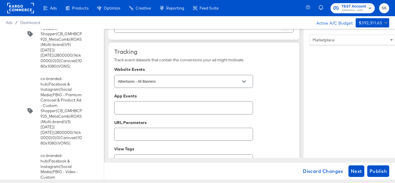
scroll to position [1057, 0]
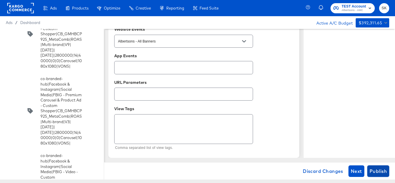
type textarea "x"
click at [373, 170] on span "Publish" at bounding box center [378, 171] width 17 height 8
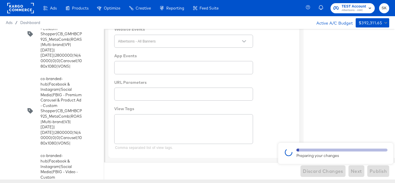
type textarea "x"
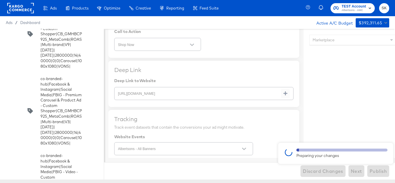
type textarea "x"
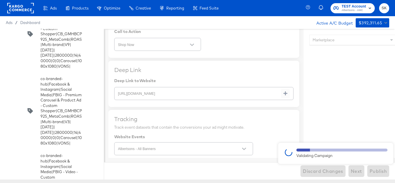
type textarea "x"
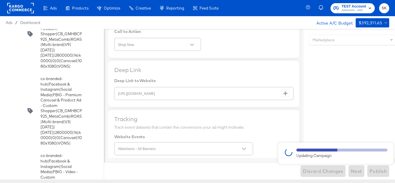
type textarea "x"
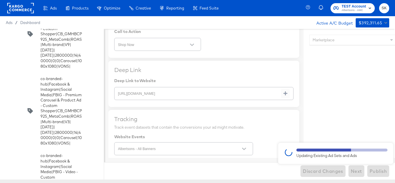
type textarea "x"
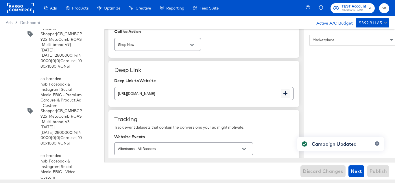
type textarea "x"
click at [20, 9] on rect at bounding box center [20, 8] width 27 height 10
